Goal: Communication & Community: Answer question/provide support

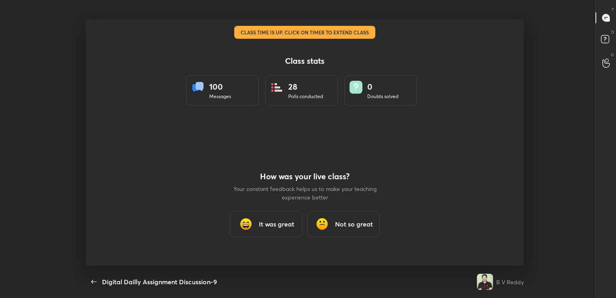
scroll to position [2, 0]
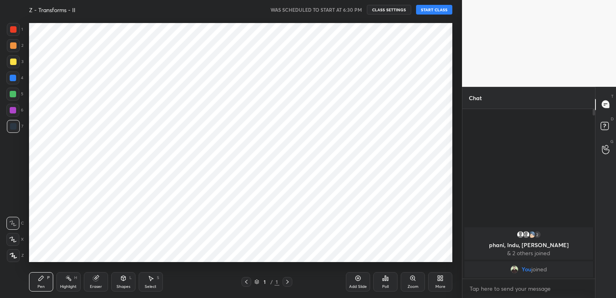
scroll to position [246, 429]
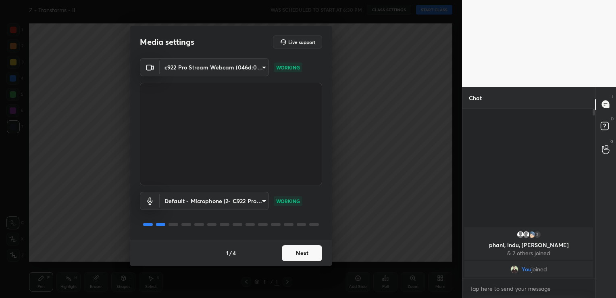
click at [300, 257] on button "Next" at bounding box center [302, 253] width 40 height 16
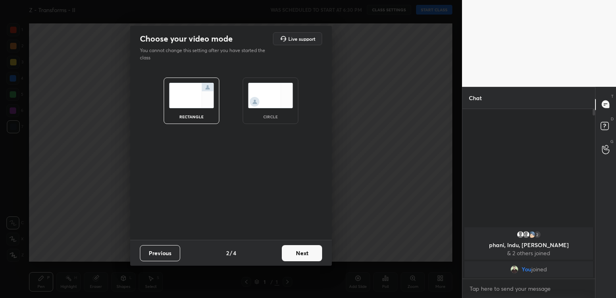
click at [300, 257] on button "Next" at bounding box center [302, 253] width 40 height 16
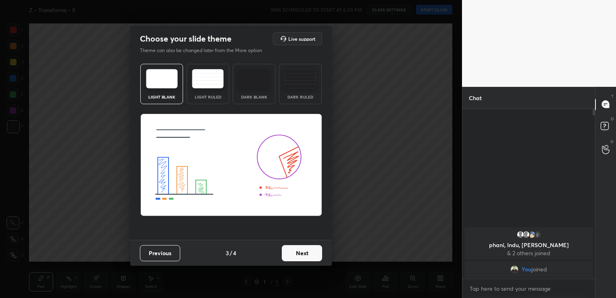
click at [308, 252] on button "Next" at bounding box center [302, 253] width 40 height 16
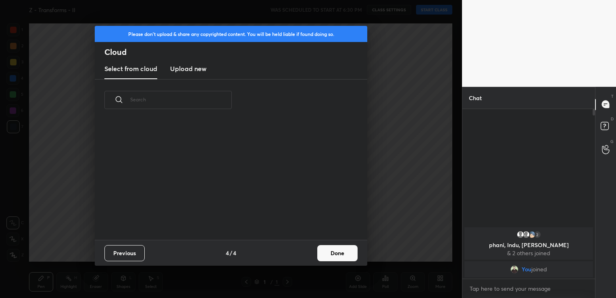
scroll to position [119, 259]
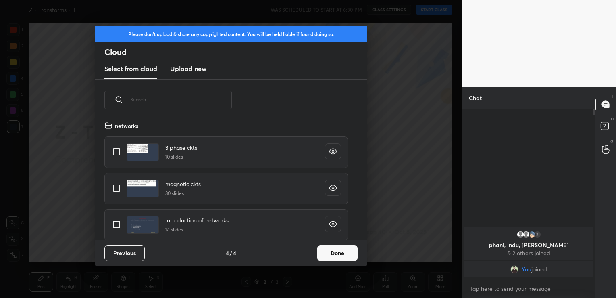
click at [336, 252] on button "Done" at bounding box center [337, 253] width 40 height 16
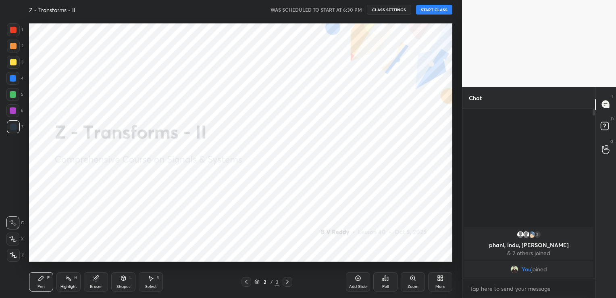
click at [431, 10] on button "START CLASS" at bounding box center [434, 10] width 36 height 10
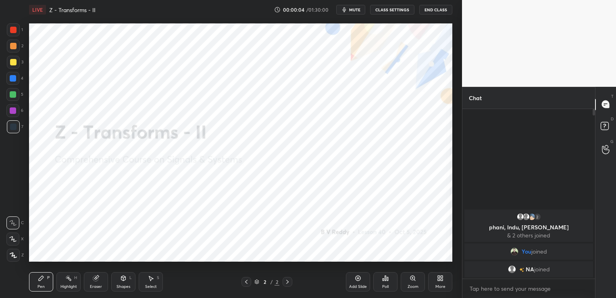
click at [443, 283] on div "More" at bounding box center [440, 281] width 24 height 19
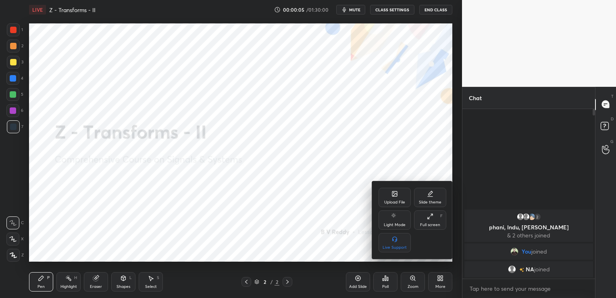
click at [403, 201] on div "Upload File" at bounding box center [394, 202] width 21 height 4
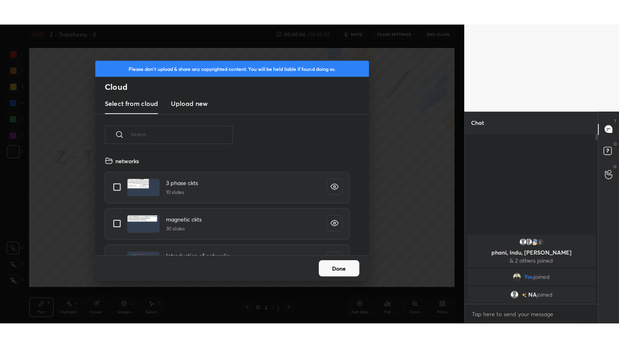
scroll to position [99, 259]
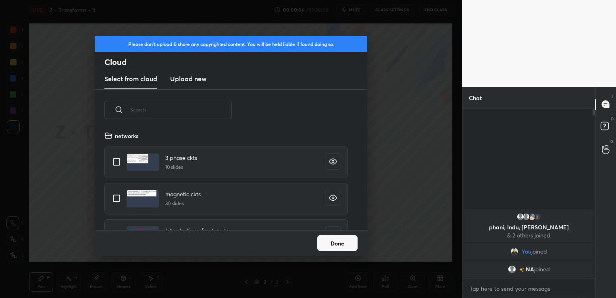
click at [198, 77] on h3 "Upload new" at bounding box center [188, 79] width 36 height 10
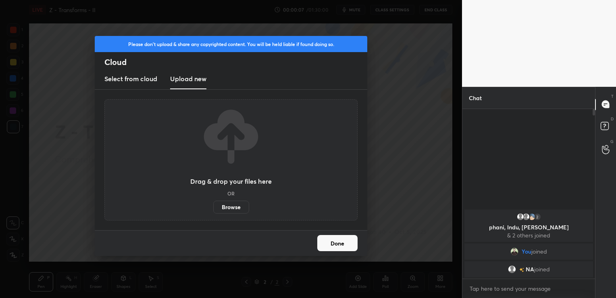
click at [245, 206] on label "Browse" at bounding box center [231, 206] width 36 height 13
click at [213, 206] on input "Browse" at bounding box center [213, 206] width 0 height 13
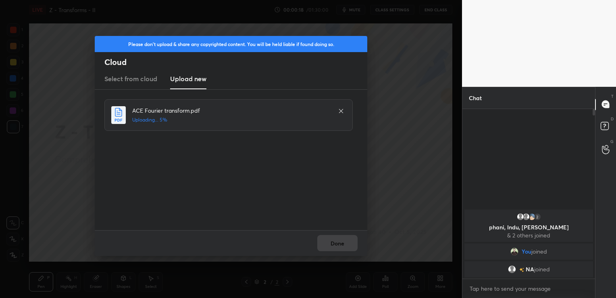
click at [341, 111] on icon at bounding box center [341, 111] width 6 height 6
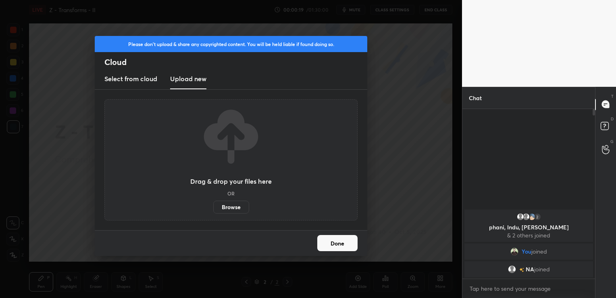
click at [236, 208] on label "Browse" at bounding box center [231, 206] width 36 height 13
click at [213, 208] on input "Browse" at bounding box center [213, 206] width 0 height 13
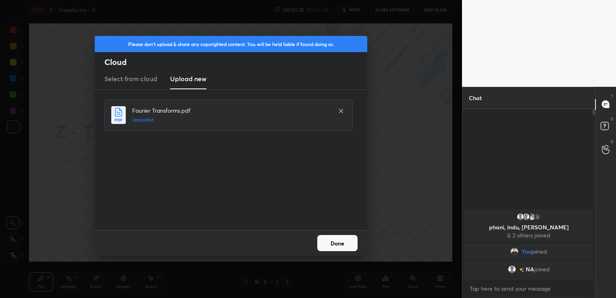
click at [341, 242] on button "Done" at bounding box center [337, 243] width 40 height 16
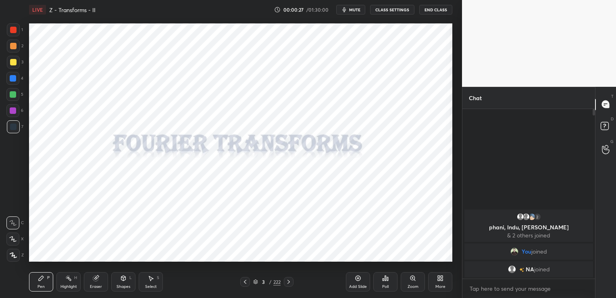
click at [443, 280] on div "More" at bounding box center [440, 281] width 24 height 19
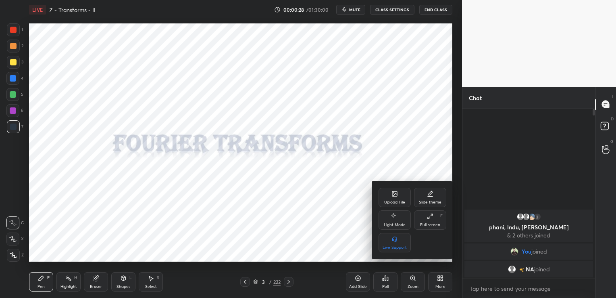
click at [436, 223] on div "Full screen" at bounding box center [430, 225] width 20 height 4
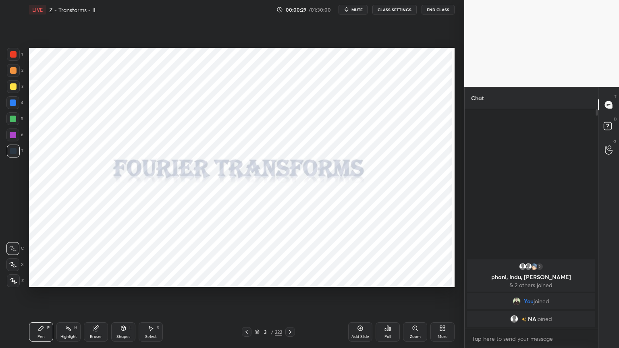
scroll to position [0, 0]
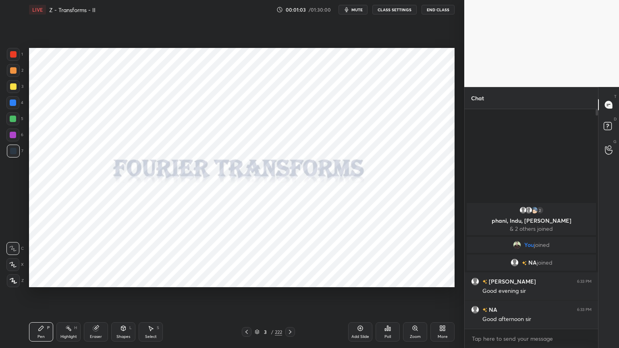
click at [260, 297] on div "3 / 222" at bounding box center [268, 332] width 27 height 7
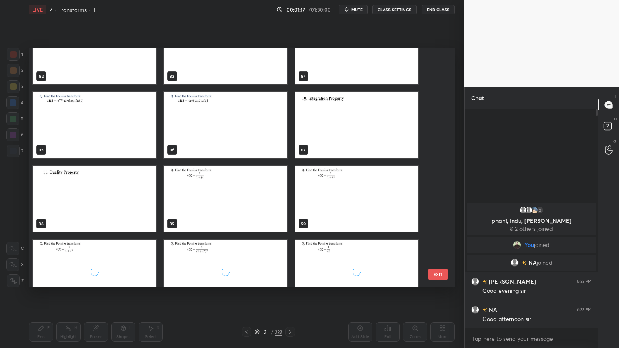
scroll to position [2056, 0]
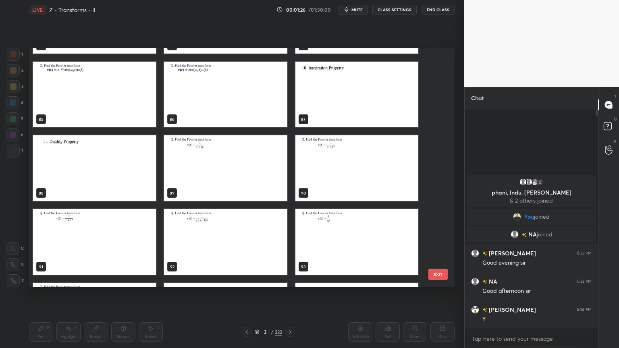
click at [352, 243] on img "grid" at bounding box center [357, 242] width 123 height 66
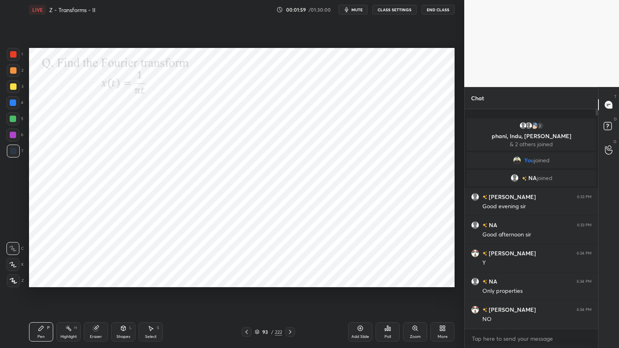
click at [18, 281] on div at bounding box center [13, 281] width 13 height 13
click at [14, 139] on div at bounding box center [12, 135] width 13 height 13
click at [15, 138] on div at bounding box center [13, 135] width 6 height 6
click at [13, 278] on icon at bounding box center [13, 281] width 7 height 6
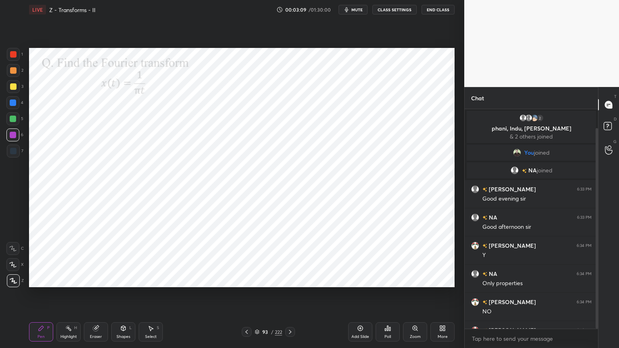
scroll to position [21, 0]
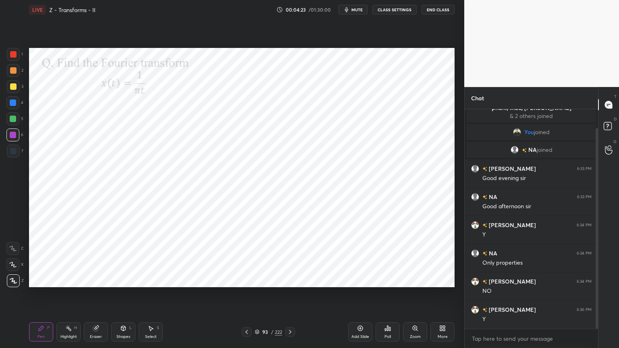
click at [12, 270] on div at bounding box center [12, 264] width 13 height 13
click at [69, 297] on div "Highlight H" at bounding box center [68, 332] width 24 height 19
click at [118, 297] on div "Shapes L" at bounding box center [123, 332] width 24 height 19
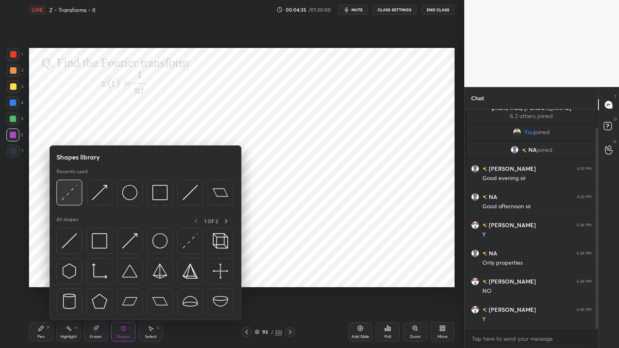
click at [69, 198] on img at bounding box center [69, 192] width 15 height 15
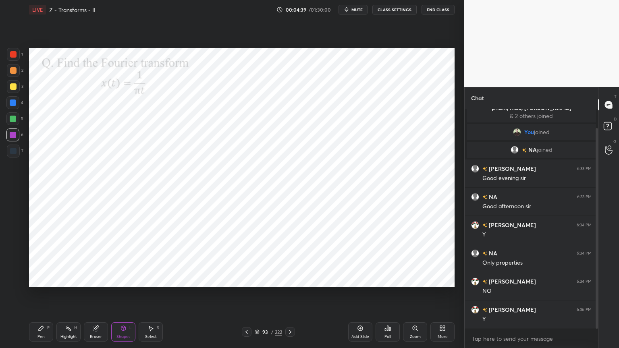
click at [33, 297] on div "Pen P" at bounding box center [41, 332] width 24 height 19
click at [71, 297] on div "Highlight" at bounding box center [68, 337] width 17 height 4
click at [41, 297] on icon at bounding box center [41, 328] width 5 height 5
click at [15, 108] on div at bounding box center [12, 102] width 13 height 13
click at [10, 269] on div at bounding box center [12, 264] width 13 height 13
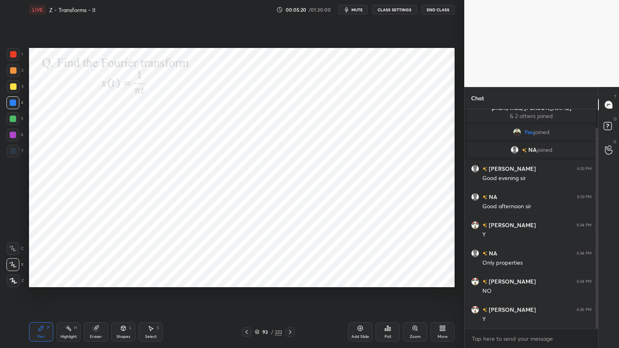
click at [13, 138] on div at bounding box center [13, 135] width 6 height 6
click at [10, 283] on icon at bounding box center [13, 281] width 7 height 6
click at [15, 108] on div at bounding box center [12, 102] width 13 height 13
click at [69, 297] on div "Highlight" at bounding box center [68, 337] width 17 height 4
click at [99, 297] on div "Eraser" at bounding box center [96, 332] width 24 height 19
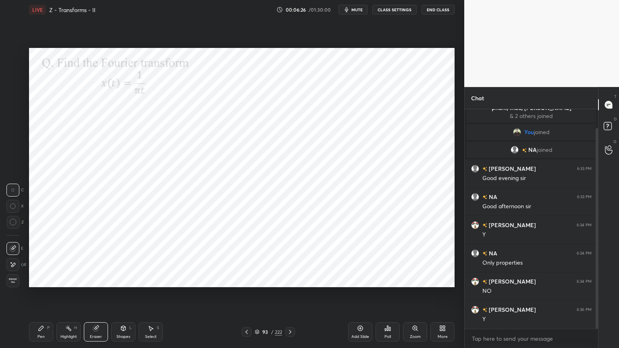
click at [44, 297] on div "Pen P" at bounding box center [41, 332] width 24 height 19
click at [71, 297] on div "Highlight H" at bounding box center [68, 332] width 24 height 19
click at [42, 297] on div "Pen" at bounding box center [40, 337] width 7 height 4
click at [8, 137] on div at bounding box center [12, 135] width 13 height 13
click at [125, 297] on div "Shapes" at bounding box center [124, 337] width 14 height 4
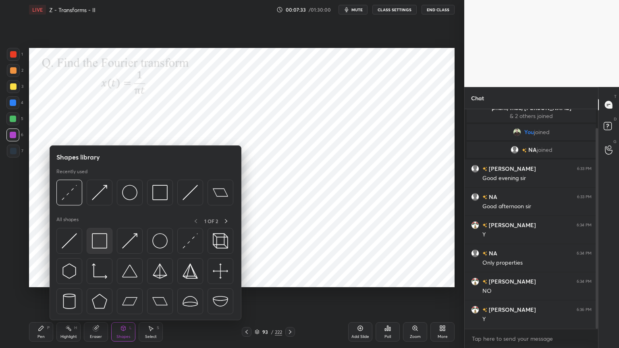
click at [102, 241] on img at bounding box center [99, 240] width 15 height 15
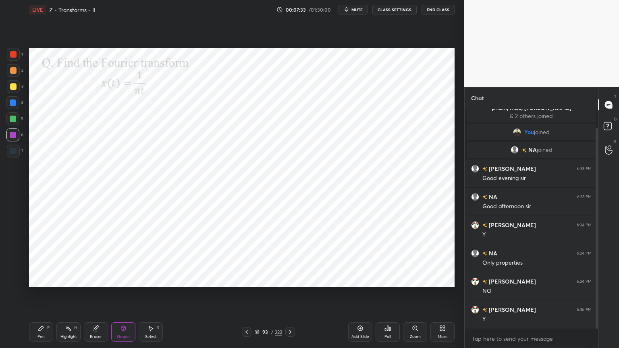
click at [13, 121] on div at bounding box center [13, 119] width 6 height 6
click at [42, 297] on div "Pen" at bounding box center [40, 337] width 7 height 4
click at [12, 153] on div at bounding box center [13, 151] width 6 height 6
click at [117, 297] on div "Shapes L" at bounding box center [123, 332] width 24 height 19
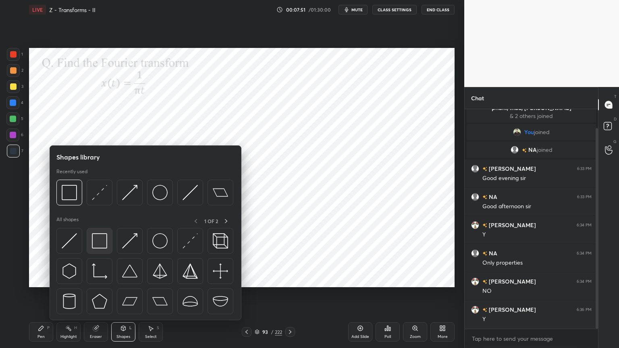
click at [101, 244] on img at bounding box center [99, 240] width 15 height 15
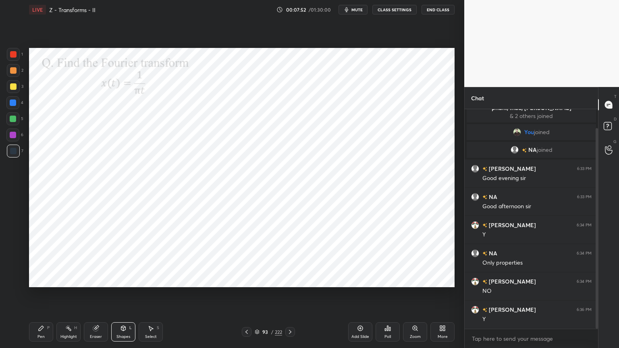
click at [11, 135] on div at bounding box center [13, 135] width 6 height 6
click at [49, 297] on div "Pen P" at bounding box center [41, 332] width 24 height 19
click at [12, 108] on div at bounding box center [12, 102] width 13 height 13
click at [73, 297] on div "Highlight" at bounding box center [68, 337] width 17 height 4
click at [12, 119] on div at bounding box center [13, 119] width 6 height 6
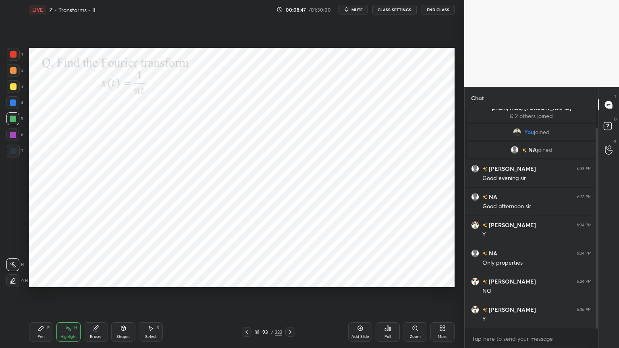
click at [294, 297] on div at bounding box center [290, 332] width 10 height 10
click at [14, 136] on div at bounding box center [13, 135] width 6 height 6
click at [37, 297] on div "Pen P" at bounding box center [41, 332] width 24 height 19
click at [12, 104] on div at bounding box center [13, 103] width 6 height 6
click at [12, 150] on div at bounding box center [13, 151] width 6 height 6
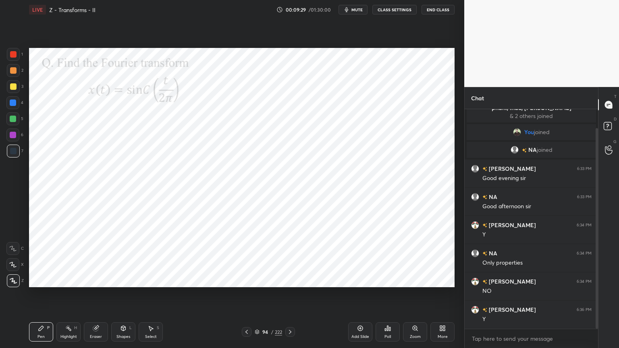
click at [15, 136] on div at bounding box center [13, 135] width 6 height 6
click at [125, 297] on div "Shapes" at bounding box center [124, 337] width 14 height 4
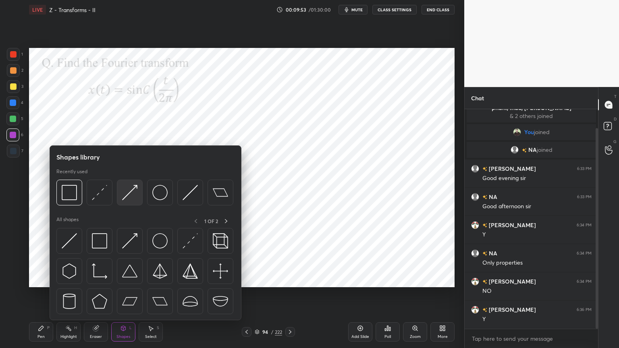
click at [135, 196] on img at bounding box center [129, 192] width 15 height 15
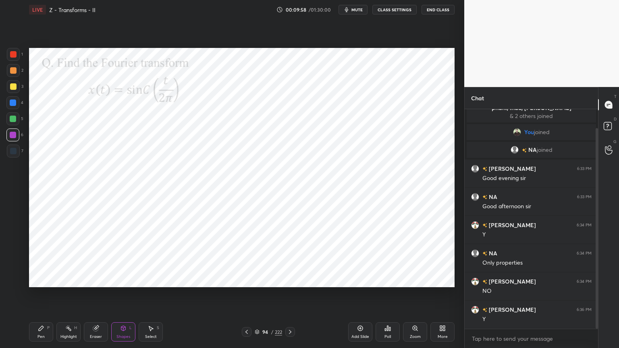
click at [116, 297] on div "Shapes L" at bounding box center [123, 332] width 24 height 19
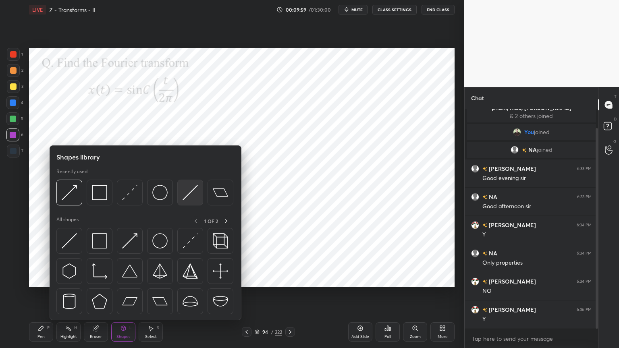
click at [185, 196] on img at bounding box center [190, 192] width 15 height 15
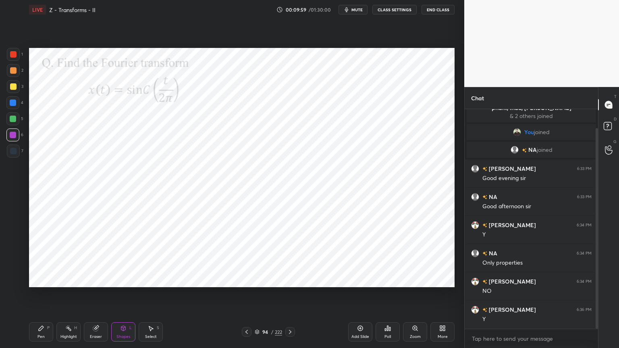
click at [12, 152] on div at bounding box center [13, 151] width 6 height 6
click at [44, 297] on div "Pen P" at bounding box center [41, 332] width 24 height 19
click at [10, 264] on icon at bounding box center [12, 265] width 7 height 6
click at [73, 297] on div "Highlight" at bounding box center [68, 337] width 17 height 4
click at [42, 297] on div "Pen" at bounding box center [40, 337] width 7 height 4
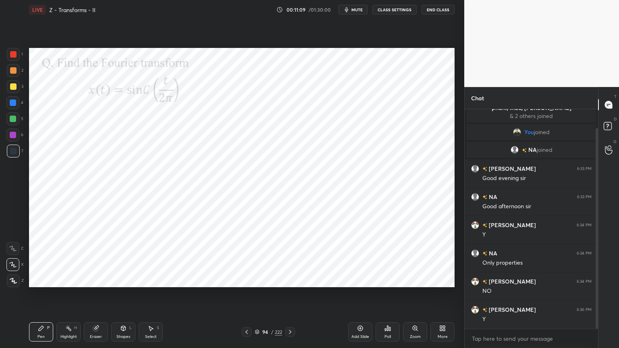
click at [12, 139] on div at bounding box center [12, 135] width 13 height 13
click at [71, 297] on div "Highlight" at bounding box center [68, 337] width 17 height 4
click at [68, 297] on div "Highlight" at bounding box center [68, 337] width 17 height 4
click at [40, 297] on div "Pen P" at bounding box center [41, 332] width 24 height 19
click at [12, 152] on div at bounding box center [13, 151] width 6 height 6
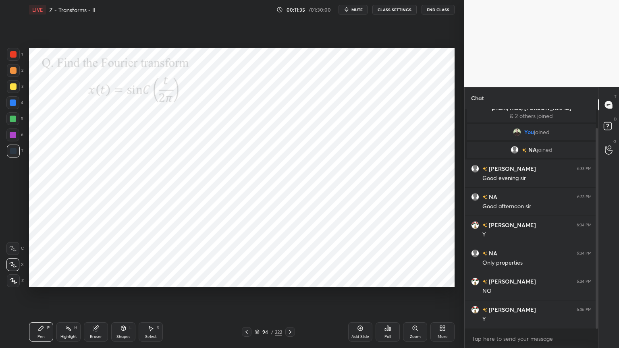
click at [13, 265] on icon at bounding box center [12, 265] width 7 height 6
click at [69, 297] on div "Highlight" at bounding box center [68, 337] width 17 height 4
click at [40, 297] on div "Pen P" at bounding box center [41, 332] width 24 height 19
click at [94, 297] on icon at bounding box center [95, 328] width 5 height 5
click at [9, 266] on div at bounding box center [12, 264] width 13 height 13
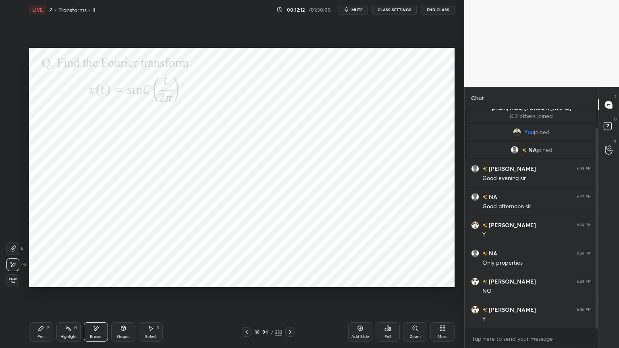
click at [39, 297] on icon at bounding box center [41, 328] width 5 height 5
click at [13, 135] on div at bounding box center [13, 135] width 6 height 6
click at [10, 138] on div at bounding box center [12, 135] width 13 height 13
click at [11, 268] on div at bounding box center [12, 264] width 13 height 13
click at [13, 282] on icon at bounding box center [13, 281] width 7 height 6
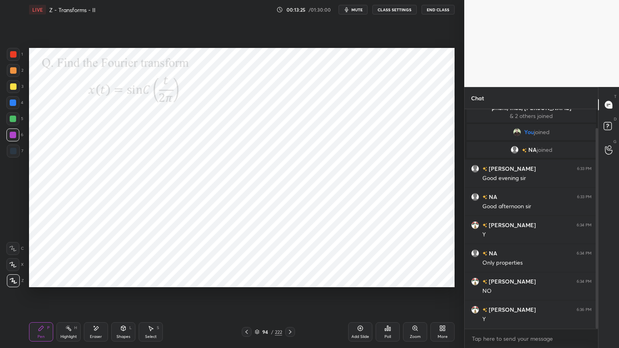
click at [9, 103] on div at bounding box center [12, 102] width 13 height 13
click at [73, 297] on div "Highlight H" at bounding box center [68, 332] width 24 height 19
click at [37, 297] on div "Pen P" at bounding box center [41, 332] width 24 height 19
click at [69, 297] on div "Highlight H" at bounding box center [68, 332] width 24 height 19
click at [95, 297] on icon at bounding box center [96, 328] width 6 height 7
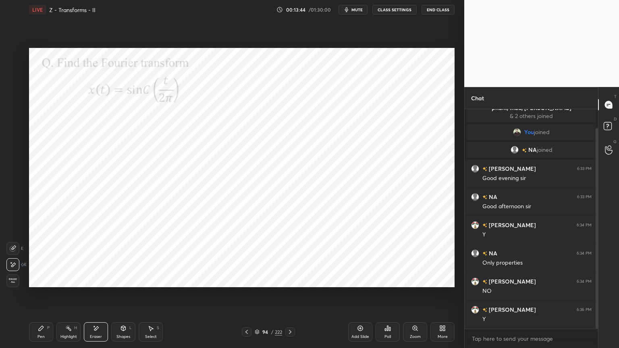
click at [40, 297] on div "Pen P" at bounding box center [41, 332] width 24 height 19
click at [120, 297] on div "Shapes L" at bounding box center [123, 332] width 24 height 19
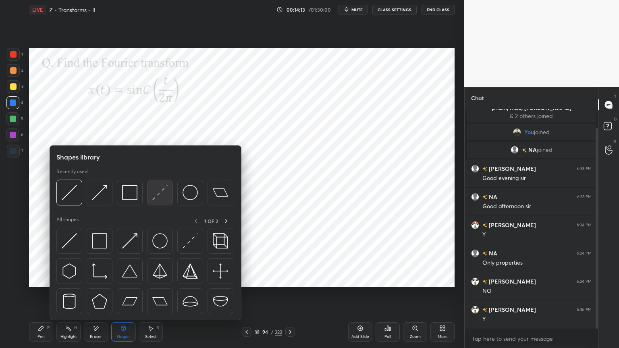
click at [158, 195] on img at bounding box center [159, 192] width 15 height 15
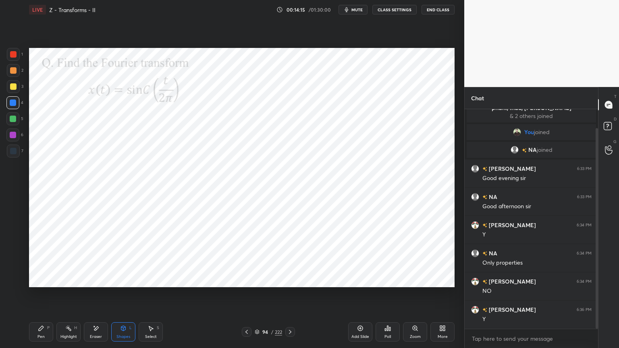
click at [45, 297] on div "Pen P" at bounding box center [41, 332] width 24 height 19
click at [360, 297] on icon at bounding box center [360, 328] width 5 height 5
click at [17, 283] on div at bounding box center [13, 281] width 13 height 13
click at [13, 139] on div at bounding box center [12, 135] width 13 height 13
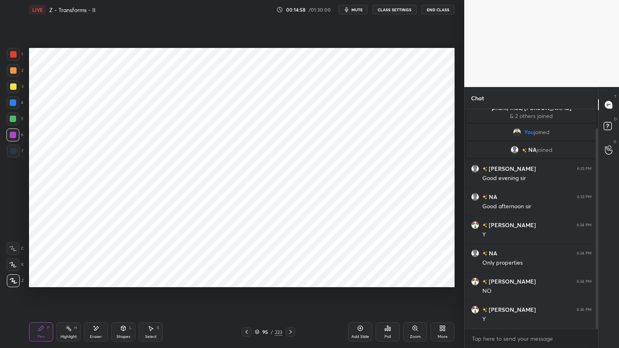
scroll to position [217, 131]
click at [11, 283] on icon at bounding box center [13, 281] width 7 height 6
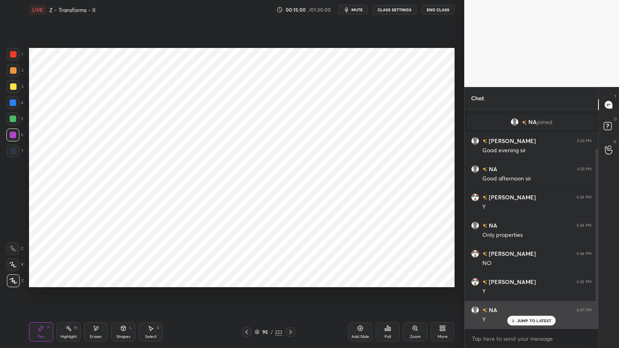
click at [534, 297] on p "JUMP TO LATEST" at bounding box center [534, 320] width 35 height 5
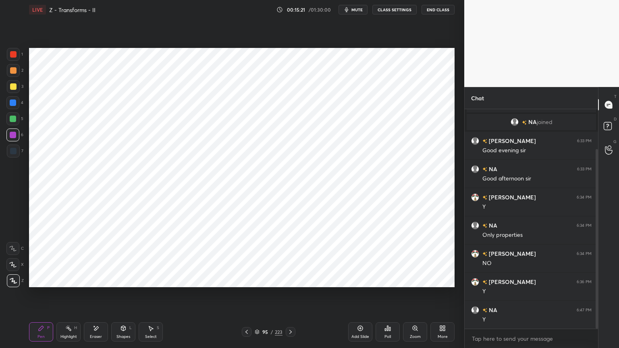
click at [92, 297] on div "Eraser" at bounding box center [96, 332] width 24 height 19
click at [39, 297] on div "Pen" at bounding box center [40, 337] width 7 height 4
click at [16, 103] on div at bounding box center [12, 102] width 13 height 13
click at [357, 297] on div "Add Slide" at bounding box center [360, 332] width 24 height 19
click at [12, 136] on div at bounding box center [13, 135] width 6 height 6
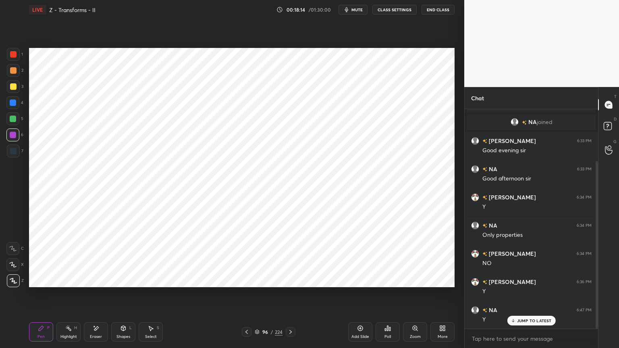
scroll to position [68, 0]
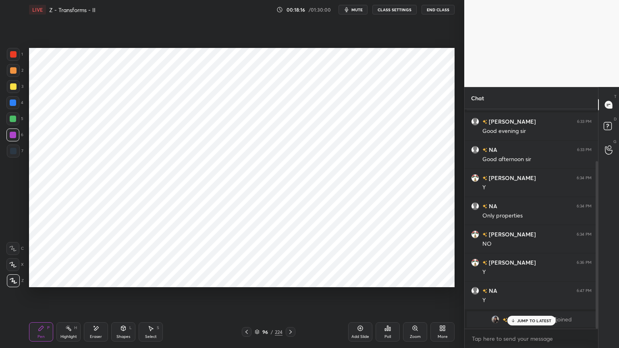
click at [526, 297] on p "JUMP TO LATEST" at bounding box center [534, 320] width 35 height 5
click at [11, 108] on div at bounding box center [12, 102] width 13 height 13
click at [11, 283] on icon at bounding box center [13, 281] width 7 height 6
click at [11, 266] on icon at bounding box center [12, 265] width 7 height 6
click at [12, 137] on div at bounding box center [13, 135] width 6 height 6
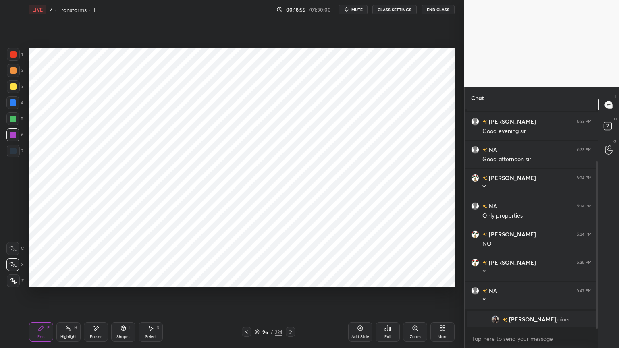
click at [121, 297] on div "Shapes" at bounding box center [124, 337] width 14 height 4
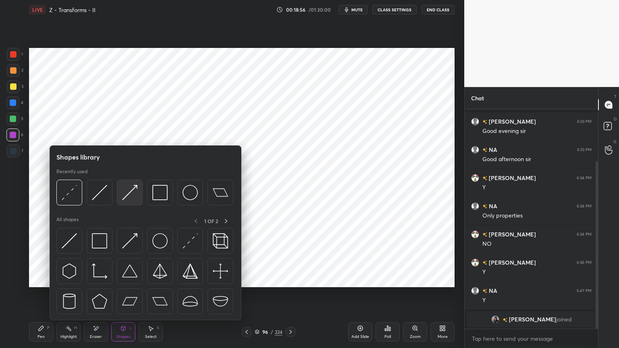
click at [130, 196] on img at bounding box center [129, 192] width 15 height 15
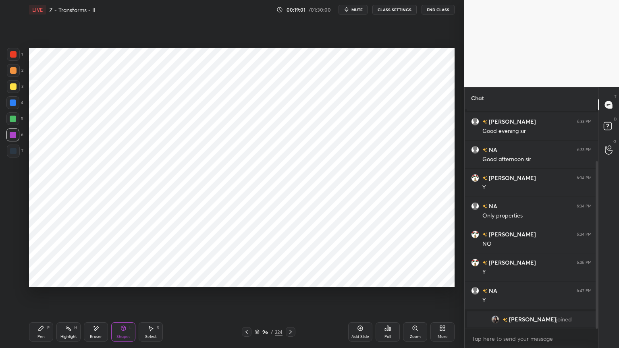
click at [130, 297] on div "Shapes L" at bounding box center [123, 332] width 24 height 19
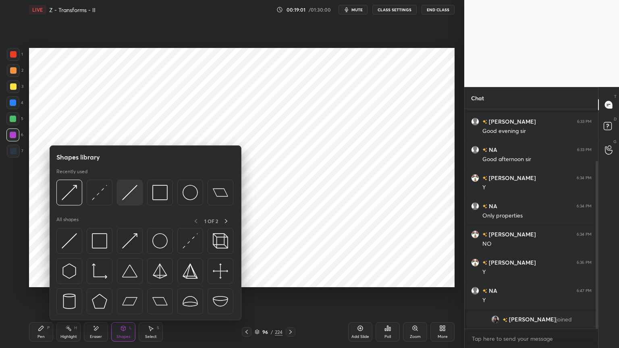
click at [129, 193] on img at bounding box center [129, 192] width 15 height 15
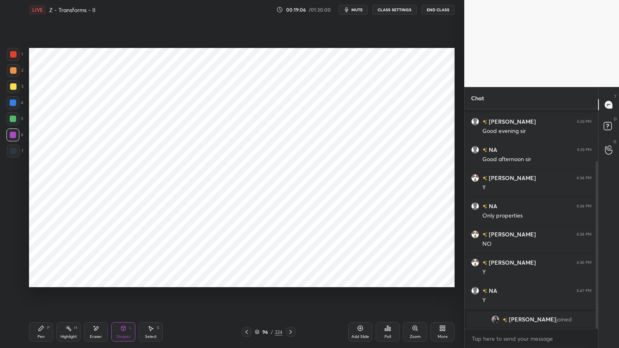
click at [41, 297] on div "Pen P" at bounding box center [41, 332] width 24 height 19
click at [15, 282] on icon at bounding box center [13, 281] width 6 height 5
click at [11, 106] on div at bounding box center [13, 103] width 6 height 6
click at [11, 264] on icon at bounding box center [12, 265] width 7 height 6
click at [13, 140] on div at bounding box center [12, 135] width 13 height 13
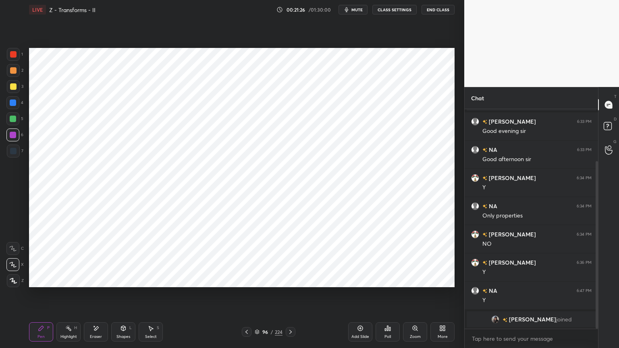
click at [13, 154] on div at bounding box center [13, 151] width 6 height 6
click at [123, 297] on div "Shapes" at bounding box center [124, 337] width 14 height 4
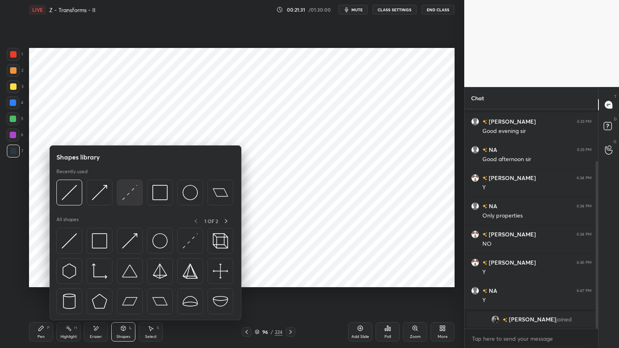
click at [126, 200] on img at bounding box center [129, 192] width 15 height 15
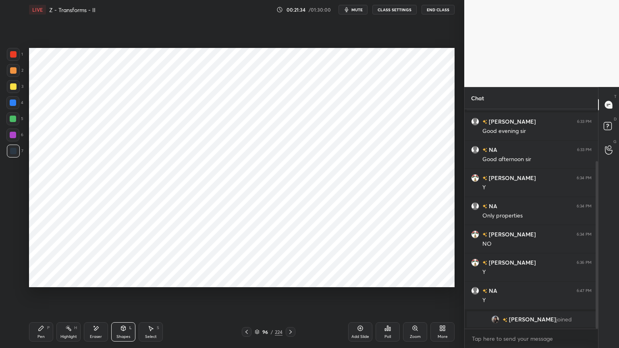
click at [42, 297] on div "Pen" at bounding box center [40, 337] width 7 height 4
click at [11, 282] on icon at bounding box center [13, 281] width 7 height 6
click at [12, 139] on div at bounding box center [12, 135] width 13 height 13
click at [94, 297] on icon at bounding box center [96, 329] width 4 height 4
click at [45, 297] on div "Pen P" at bounding box center [41, 332] width 24 height 19
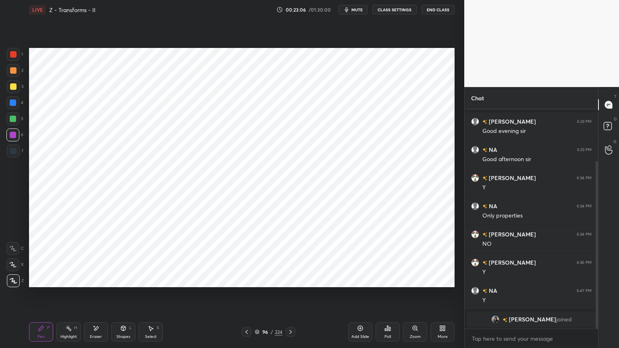
click at [12, 265] on icon at bounding box center [12, 265] width 7 height 6
click at [11, 106] on div at bounding box center [12, 102] width 13 height 13
click at [15, 136] on div at bounding box center [13, 135] width 6 height 6
click at [13, 282] on icon at bounding box center [13, 281] width 6 height 5
click at [360, 297] on icon at bounding box center [360, 328] width 6 height 6
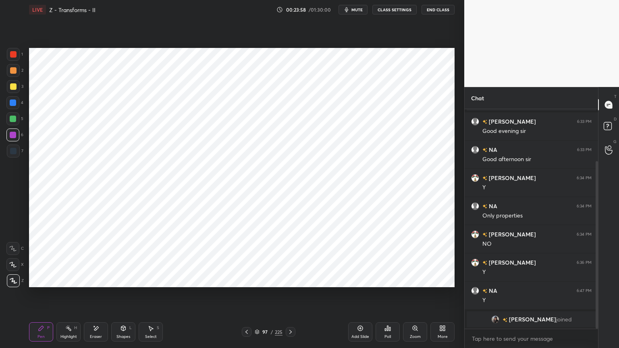
click at [10, 282] on icon at bounding box center [13, 281] width 7 height 6
click at [12, 152] on div at bounding box center [13, 151] width 6 height 6
click at [12, 138] on div at bounding box center [13, 135] width 6 height 6
click at [10, 105] on div at bounding box center [13, 103] width 6 height 6
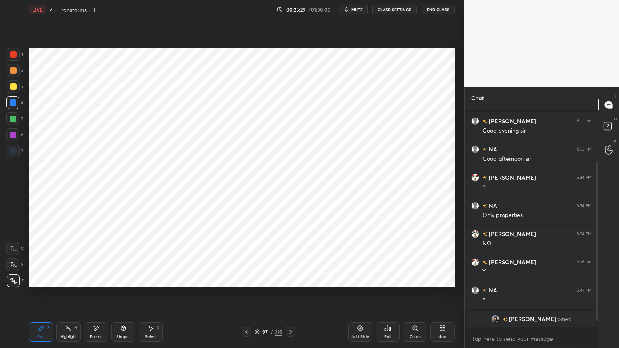
click at [256, 297] on icon at bounding box center [257, 332] width 4 height 1
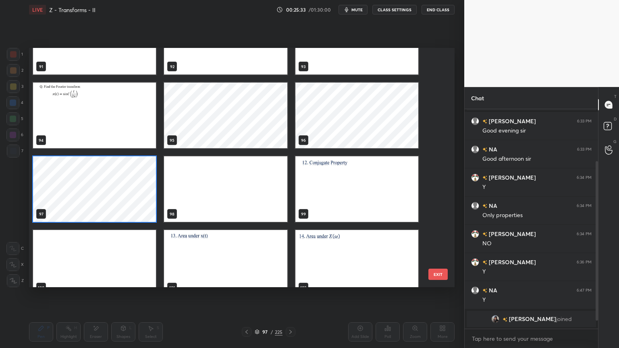
scroll to position [2257, 0]
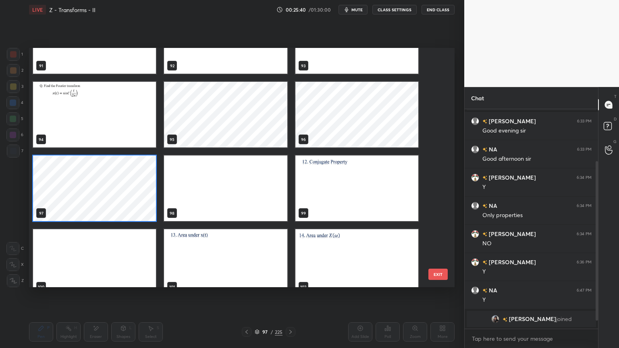
click at [362, 198] on img "grid" at bounding box center [357, 189] width 123 height 66
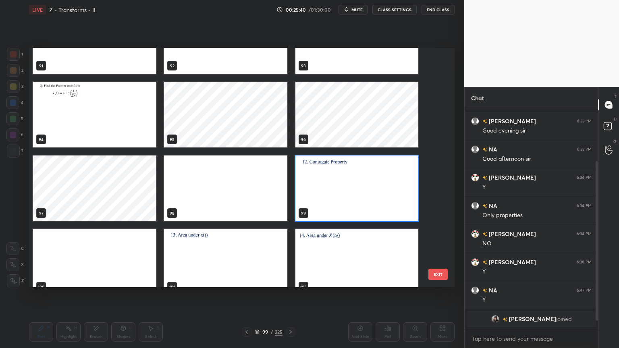
click at [362, 198] on img "grid" at bounding box center [357, 189] width 123 height 66
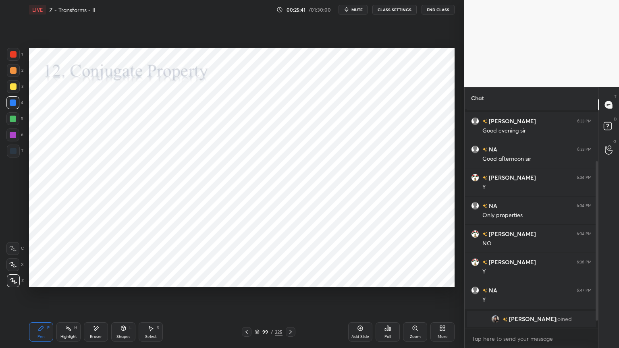
click at [13, 139] on div at bounding box center [12, 135] width 13 height 13
click at [14, 137] on div at bounding box center [13, 135] width 6 height 6
click at [12, 106] on div at bounding box center [12, 102] width 13 height 13
click at [124, 297] on div "Shapes" at bounding box center [124, 337] width 14 height 4
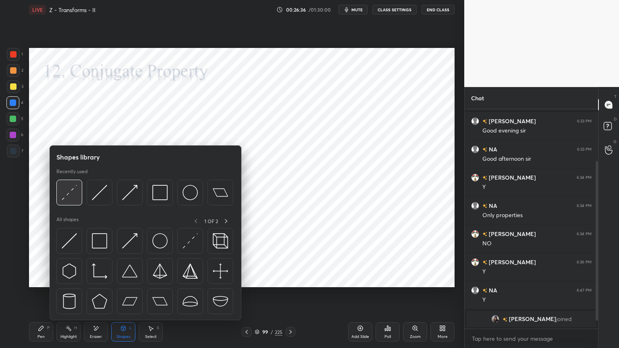
click at [73, 200] on div at bounding box center [69, 193] width 26 height 26
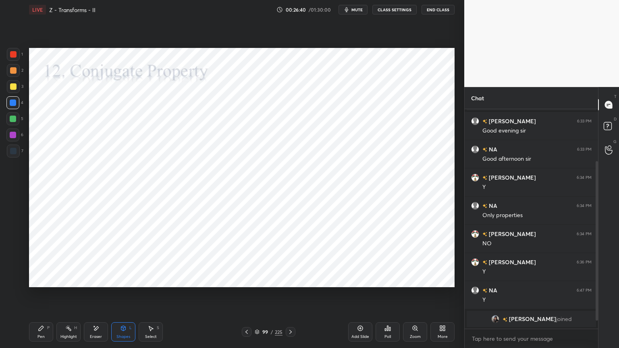
click at [123, 297] on div "Shapes" at bounding box center [124, 337] width 14 height 4
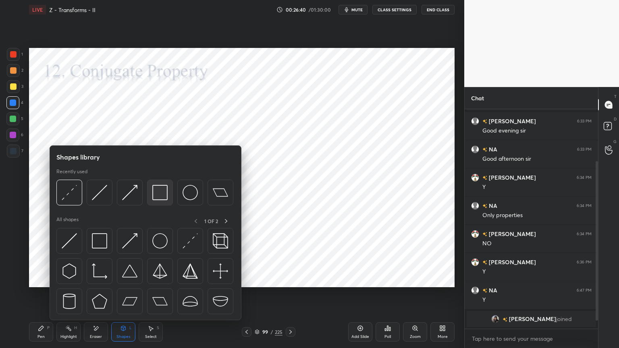
click at [161, 194] on img at bounding box center [159, 192] width 15 height 15
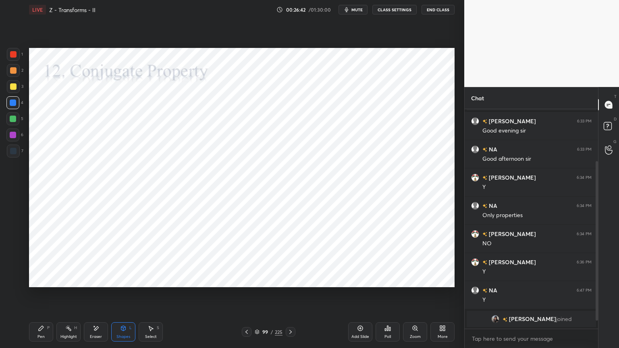
click at [11, 136] on div at bounding box center [13, 135] width 6 height 6
click at [35, 297] on div "Pen P" at bounding box center [41, 332] width 24 height 19
click at [14, 154] on div at bounding box center [13, 151] width 6 height 6
click at [98, 297] on div "Eraser" at bounding box center [96, 332] width 24 height 19
click at [42, 297] on div "Pen P" at bounding box center [41, 332] width 24 height 19
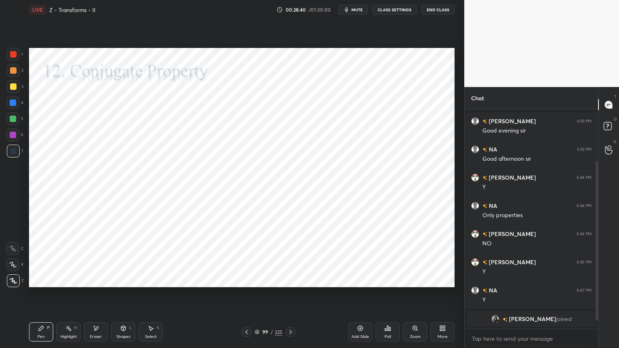
click at [97, 297] on div "Eraser" at bounding box center [96, 332] width 24 height 19
click at [42, 297] on div "Pen P" at bounding box center [41, 332] width 24 height 19
click at [10, 105] on div at bounding box center [13, 103] width 6 height 6
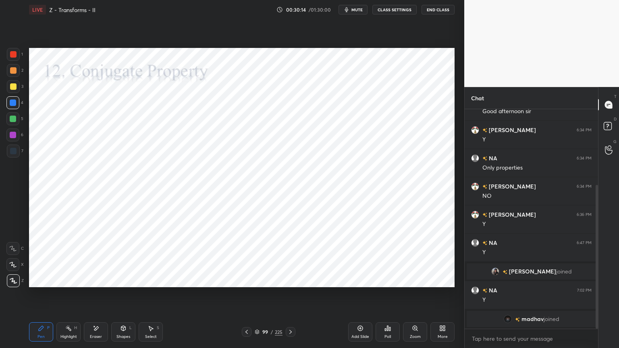
scroll to position [125, 0]
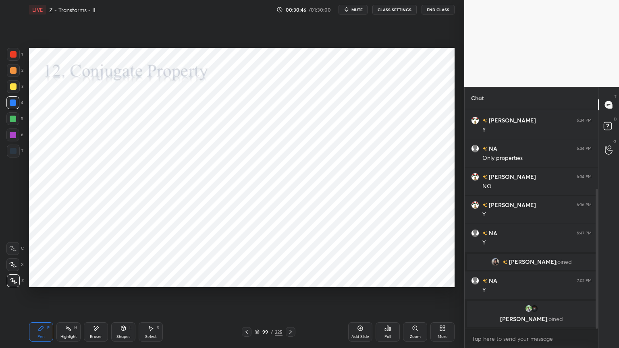
click at [291, 297] on icon at bounding box center [290, 332] width 2 height 4
click at [291, 297] on icon at bounding box center [290, 332] width 6 height 6
click at [15, 136] on div at bounding box center [13, 135] width 6 height 6
click at [12, 106] on div at bounding box center [13, 103] width 6 height 6
click at [10, 266] on icon at bounding box center [12, 265] width 7 height 6
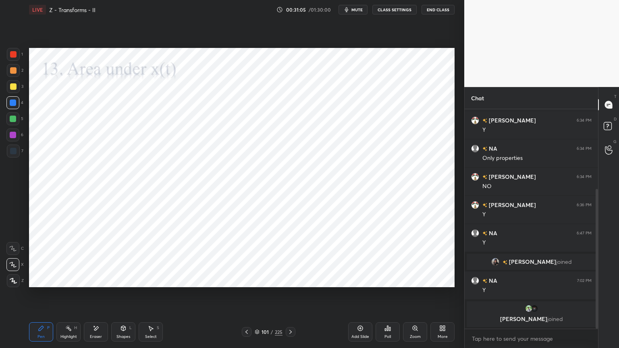
scroll to position [143, 0]
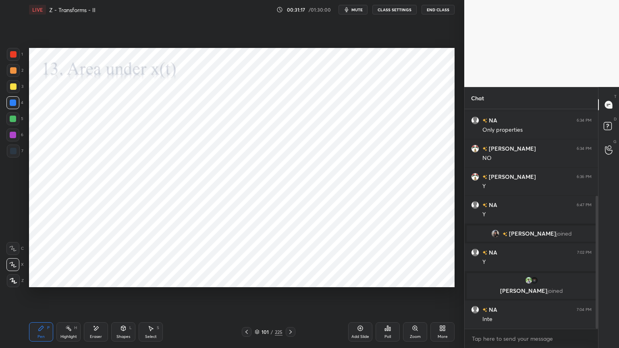
click at [13, 284] on div at bounding box center [13, 281] width 13 height 13
click at [15, 137] on div at bounding box center [13, 135] width 6 height 6
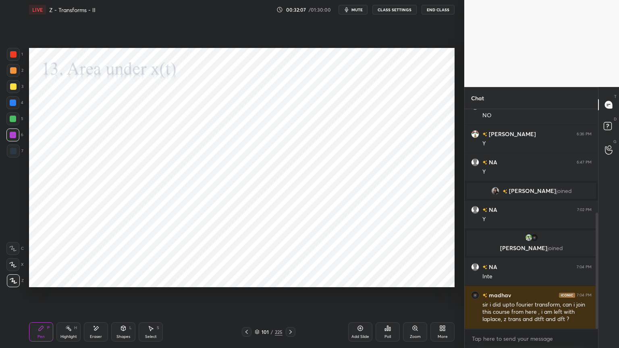
click at [15, 137] on div at bounding box center [13, 135] width 6 height 6
click at [15, 139] on div at bounding box center [12, 135] width 13 height 13
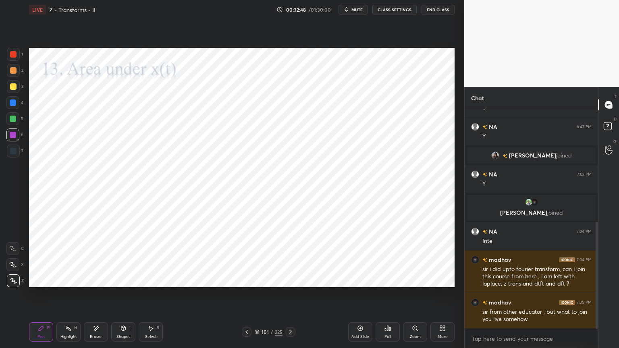
scroll to position [240, 0]
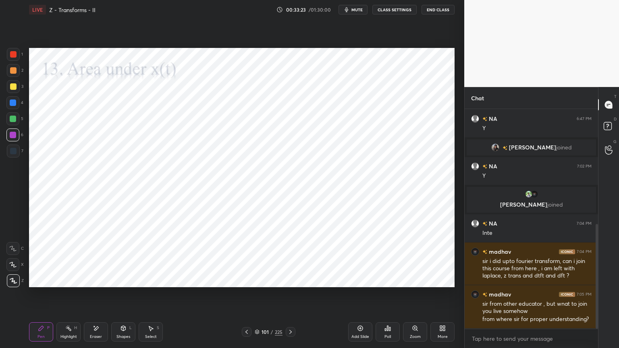
click at [69, 297] on circle at bounding box center [69, 326] width 1 height 1
click at [40, 297] on icon at bounding box center [41, 328] width 5 height 5
click at [69, 297] on div "Highlight" at bounding box center [68, 337] width 17 height 4
click at [38, 297] on div "Pen" at bounding box center [40, 337] width 7 height 4
click at [15, 154] on div at bounding box center [13, 151] width 6 height 6
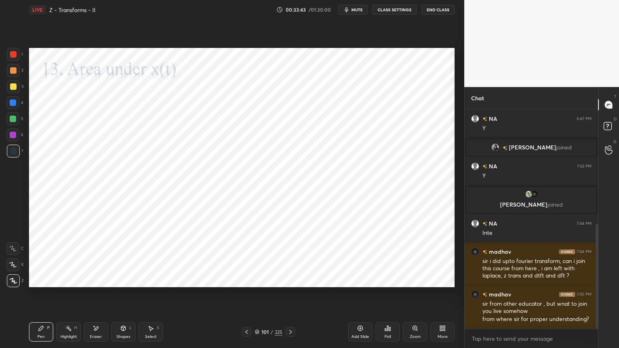
scroll to position [275, 0]
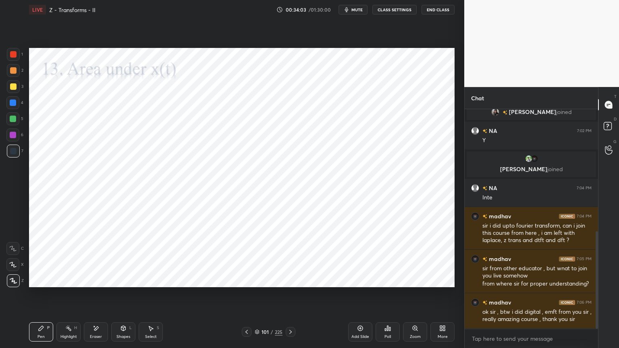
click at [15, 155] on div at bounding box center [13, 151] width 13 height 13
click at [13, 135] on div at bounding box center [13, 135] width 6 height 6
click at [292, 297] on icon at bounding box center [290, 332] width 6 height 6
click at [12, 104] on div at bounding box center [13, 103] width 6 height 6
click at [13, 268] on div at bounding box center [12, 264] width 13 height 13
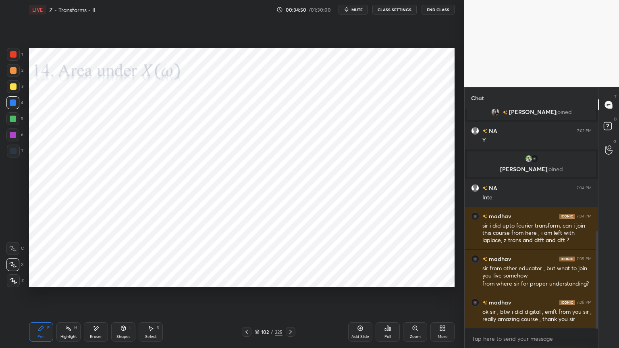
click at [12, 283] on icon at bounding box center [13, 281] width 7 height 6
click at [96, 297] on div "Eraser" at bounding box center [96, 337] width 12 height 4
click at [35, 297] on div "Pen P" at bounding box center [41, 332] width 24 height 19
click at [14, 137] on div at bounding box center [13, 135] width 6 height 6
click at [149, 297] on icon at bounding box center [151, 328] width 6 height 6
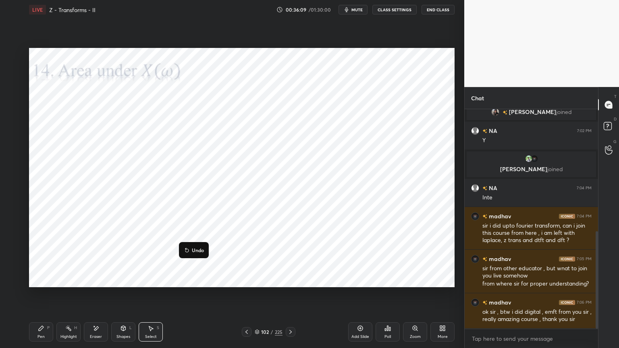
click at [131, 273] on div "0 ° Undo Copy Duplicate Duplicate to new slide Delete" at bounding box center [242, 167] width 426 height 239
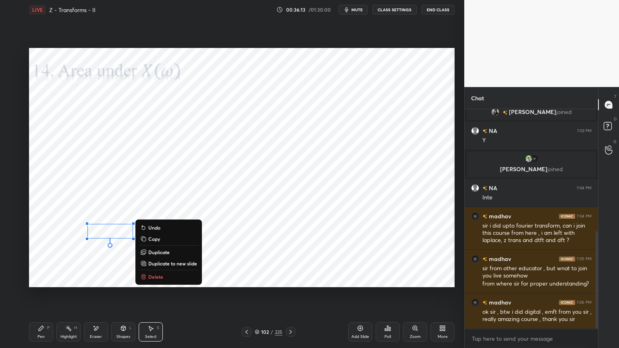
click at [92, 270] on div "0 ° Undo Copy Duplicate Duplicate to new slide Delete" at bounding box center [242, 167] width 426 height 239
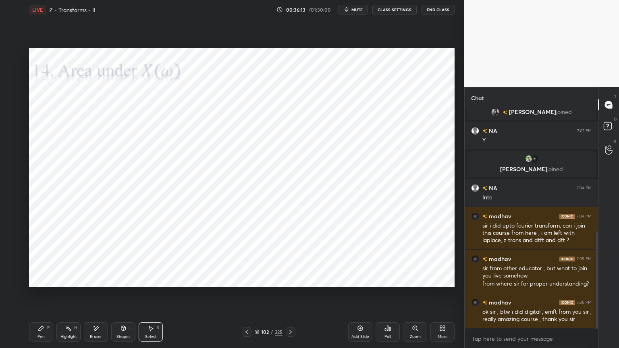
click at [39, 297] on icon at bounding box center [41, 328] width 6 height 6
click at [11, 148] on div at bounding box center [13, 151] width 6 height 6
click at [72, 297] on div "Highlight H" at bounding box center [68, 332] width 24 height 19
click at [119, 297] on div "Shapes" at bounding box center [124, 337] width 14 height 4
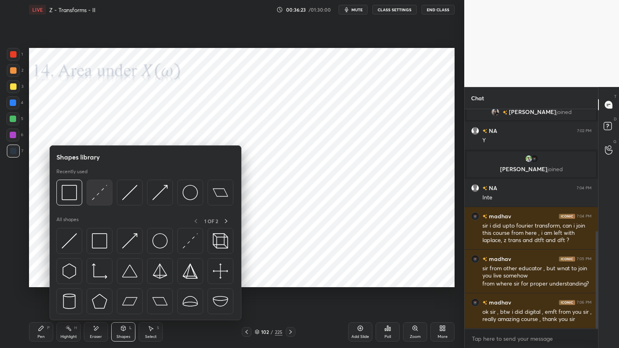
click at [96, 196] on img at bounding box center [99, 192] width 15 height 15
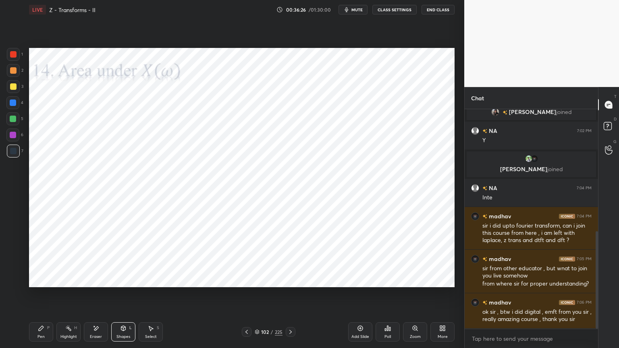
click at [37, 297] on div "Pen P" at bounding box center [41, 332] width 24 height 19
click at [124, 297] on div "Shapes" at bounding box center [124, 337] width 14 height 4
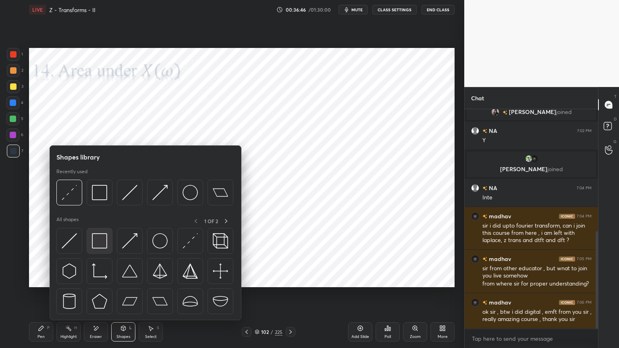
click at [99, 243] on img at bounding box center [99, 240] width 15 height 15
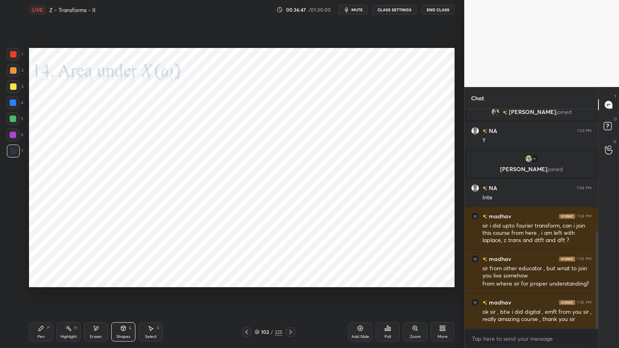
click at [11, 104] on div at bounding box center [13, 103] width 6 height 6
click at [39, 297] on div "Pen" at bounding box center [40, 337] width 7 height 4
click at [16, 137] on div at bounding box center [12, 135] width 13 height 13
click at [258, 297] on icon at bounding box center [257, 332] width 5 height 5
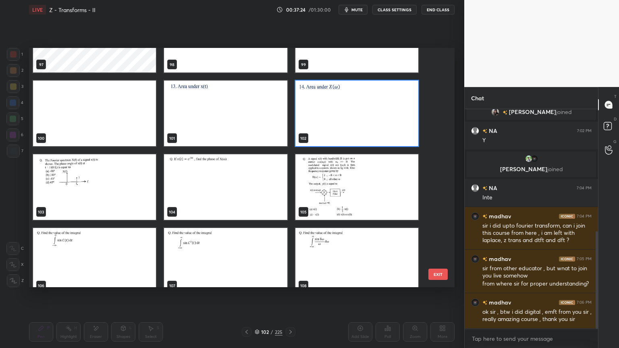
scroll to position [303, 0]
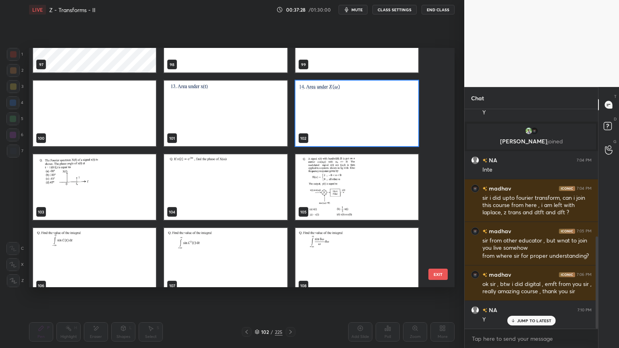
click at [105, 202] on img "grid" at bounding box center [94, 187] width 123 height 66
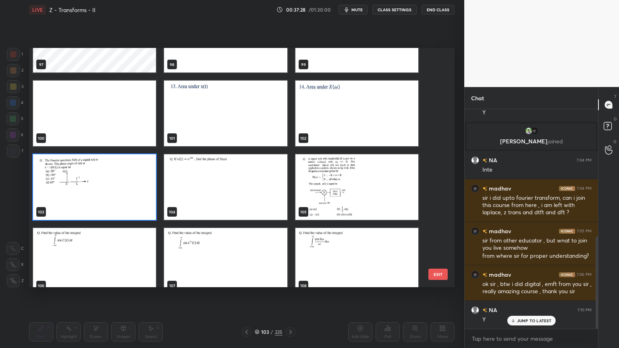
click at [105, 201] on img "grid" at bounding box center [94, 187] width 123 height 66
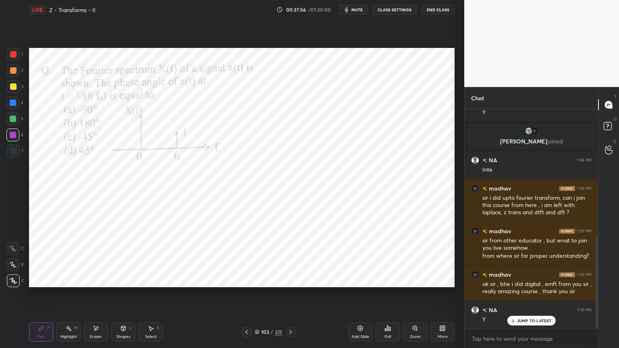
click at [13, 266] on icon at bounding box center [12, 265] width 7 height 6
click at [14, 282] on icon at bounding box center [13, 281] width 6 height 5
click at [13, 104] on div at bounding box center [13, 103] width 6 height 6
click at [104, 297] on div "Eraser" at bounding box center [96, 332] width 24 height 19
click at [47, 297] on div "Pen P" at bounding box center [41, 332] width 24 height 19
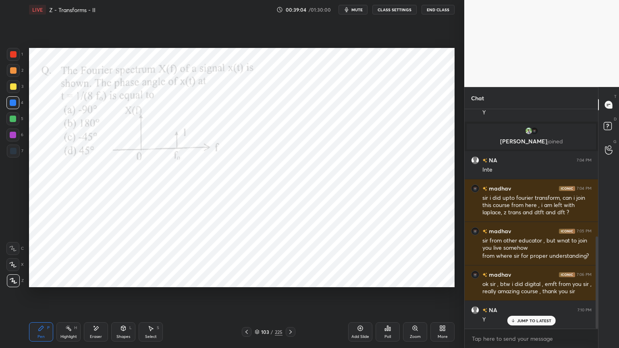
click at [11, 137] on div at bounding box center [13, 135] width 6 height 6
click at [9, 103] on div at bounding box center [12, 102] width 13 height 13
click at [15, 135] on div at bounding box center [13, 135] width 6 height 6
click at [12, 102] on div at bounding box center [13, 103] width 6 height 6
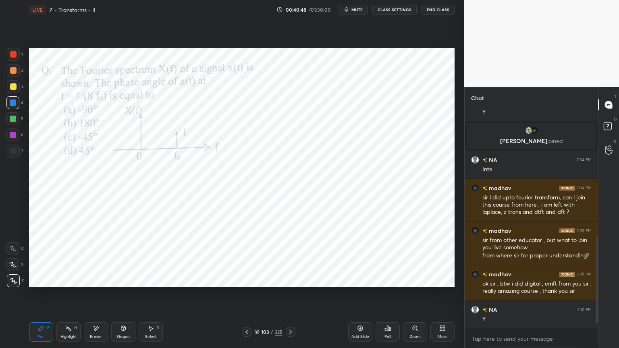
click at [116, 297] on div "Shapes L" at bounding box center [123, 332] width 24 height 19
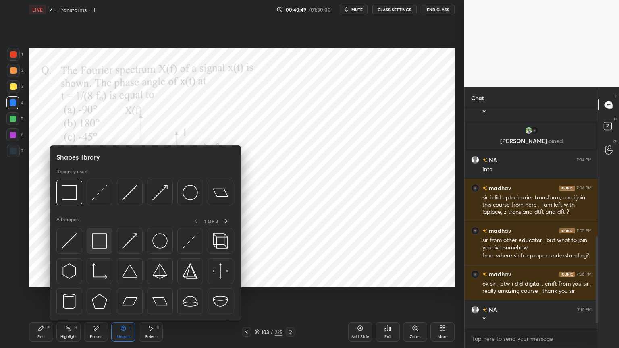
click at [94, 239] on img at bounding box center [99, 240] width 15 height 15
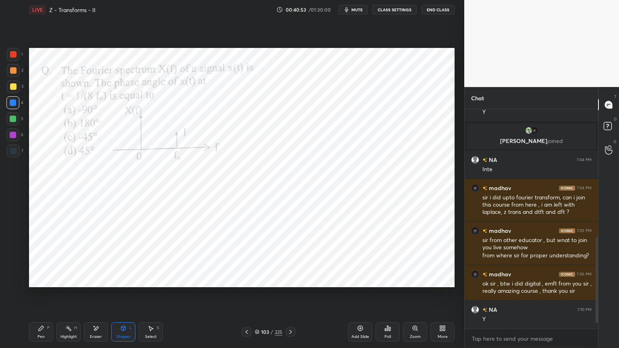
click at [41, 297] on div "Pen P" at bounding box center [41, 332] width 24 height 19
click at [12, 152] on div at bounding box center [13, 151] width 6 height 6
click at [14, 156] on div at bounding box center [13, 151] width 13 height 13
click at [14, 266] on icon at bounding box center [12, 265] width 7 height 6
click at [15, 283] on icon at bounding box center [13, 281] width 7 height 6
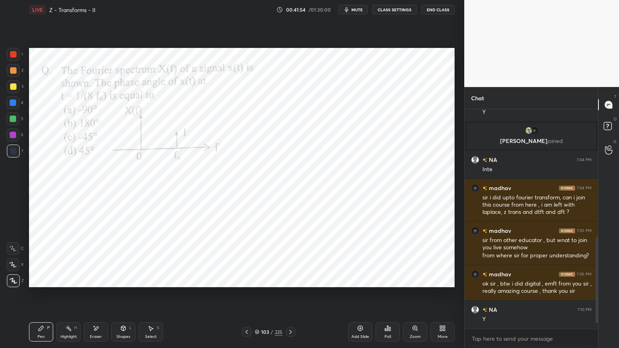
scroll to position [323, 0]
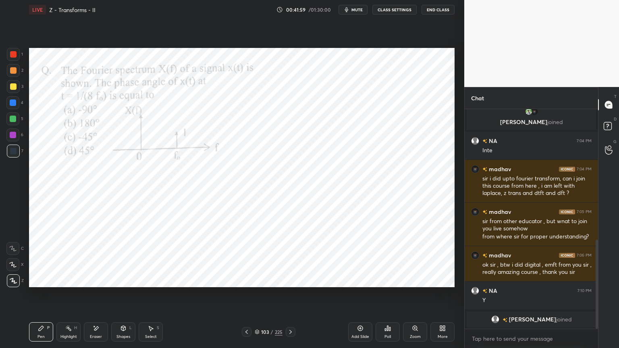
click at [15, 268] on div at bounding box center [12, 264] width 13 height 13
click at [9, 137] on div at bounding box center [12, 135] width 13 height 13
click at [71, 297] on div "Highlight" at bounding box center [68, 337] width 17 height 4
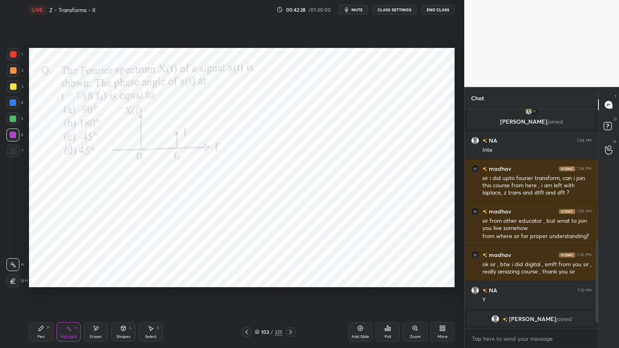
click at [39, 297] on div "Pen" at bounding box center [40, 337] width 7 height 4
click at [257, 297] on icon at bounding box center [257, 331] width 4 height 2
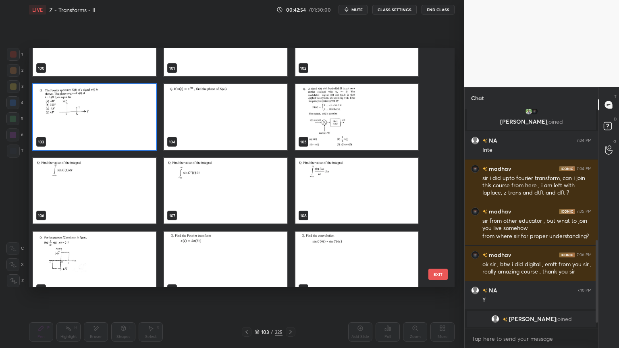
scroll to position [2477, 0]
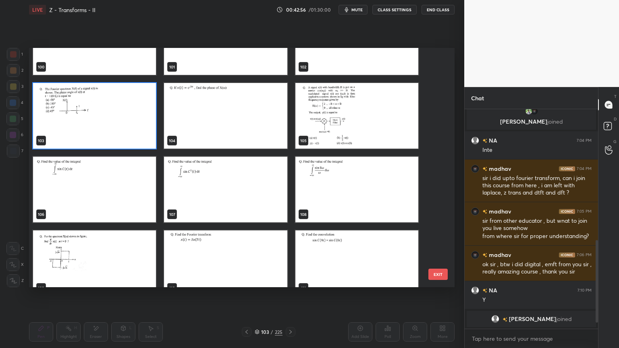
click at [106, 196] on img "grid" at bounding box center [94, 190] width 123 height 66
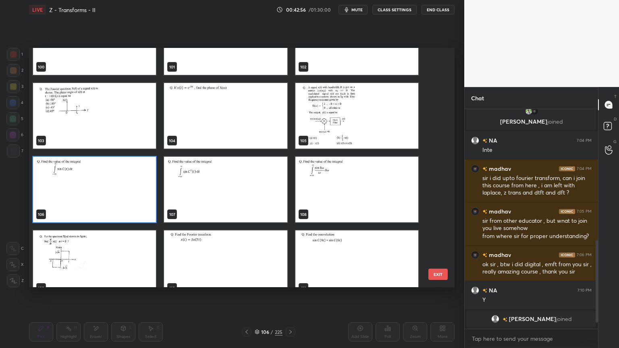
click at [106, 197] on img "grid" at bounding box center [94, 190] width 123 height 66
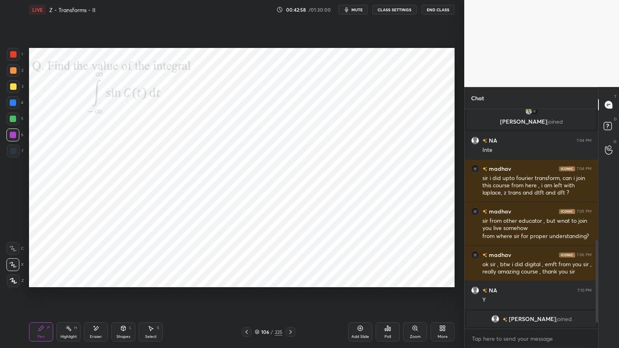
click at [13, 284] on div at bounding box center [13, 281] width 13 height 13
click at [12, 105] on div at bounding box center [13, 103] width 6 height 6
click at [12, 266] on icon at bounding box center [12, 265] width 7 height 6
click at [13, 135] on div at bounding box center [13, 135] width 6 height 6
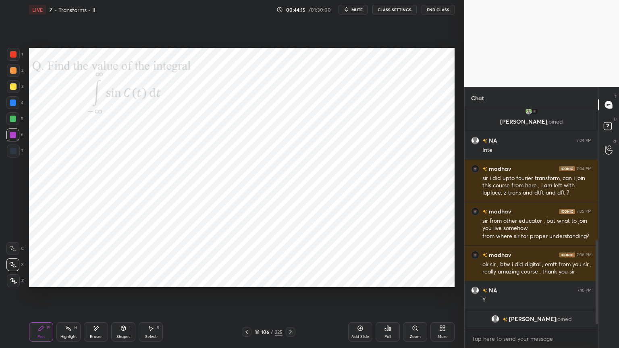
click at [11, 266] on icon at bounding box center [12, 265] width 7 height 6
click at [13, 283] on icon at bounding box center [13, 281] width 7 height 6
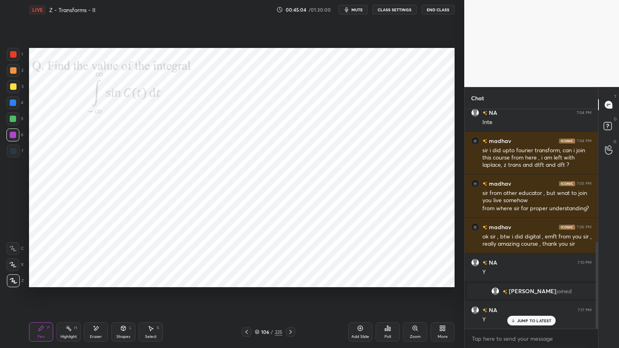
click at [12, 266] on icon at bounding box center [12, 265] width 7 height 6
click at [12, 152] on div at bounding box center [13, 151] width 6 height 6
click at [16, 122] on div at bounding box center [12, 118] width 13 height 13
click at [12, 281] on icon at bounding box center [13, 281] width 6 height 5
click at [10, 135] on div at bounding box center [13, 135] width 6 height 6
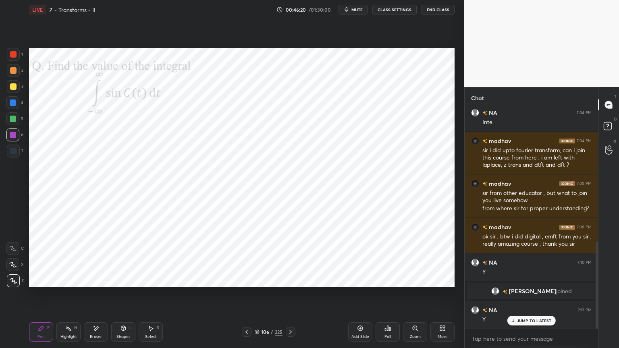
click at [15, 105] on div at bounding box center [13, 103] width 6 height 6
click at [96, 297] on div "Eraser" at bounding box center [96, 337] width 12 height 4
click at [35, 297] on div "Pen P" at bounding box center [41, 332] width 24 height 19
click at [148, 297] on div "Select" at bounding box center [151, 337] width 12 height 4
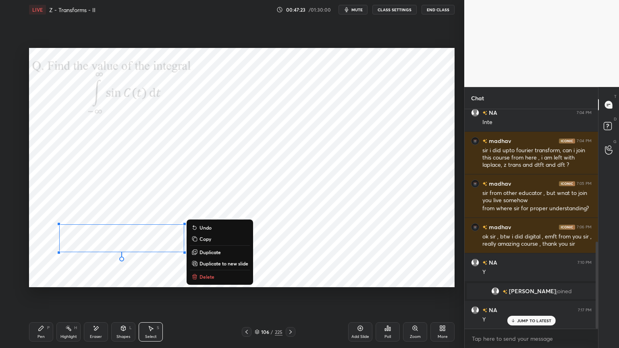
click at [140, 268] on div "0 ° Undo Copy Duplicate Duplicate to new slide Delete" at bounding box center [242, 167] width 426 height 239
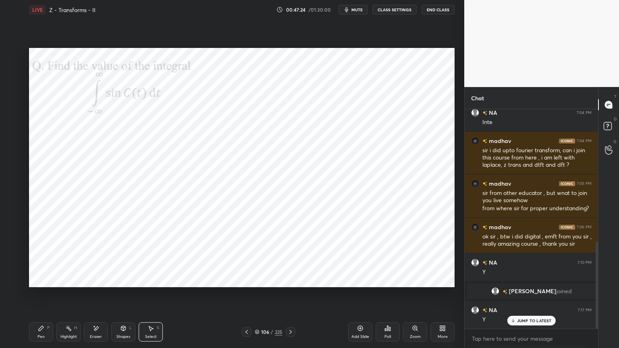
click at [38, 297] on icon at bounding box center [41, 328] width 6 height 6
click at [10, 135] on div at bounding box center [13, 135] width 6 height 6
click at [125, 297] on div "Shapes L" at bounding box center [123, 332] width 24 height 19
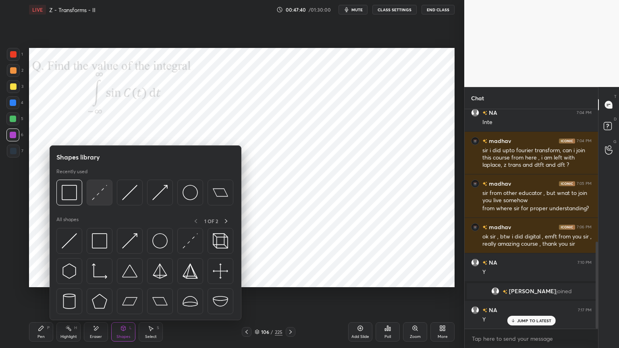
click at [103, 197] on img at bounding box center [99, 192] width 15 height 15
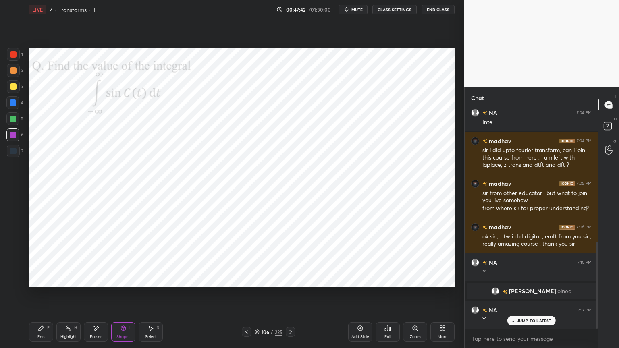
click at [48, 297] on div "P" at bounding box center [48, 328] width 2 height 4
click at [17, 104] on div at bounding box center [12, 102] width 13 height 13
click at [12, 281] on icon at bounding box center [13, 281] width 6 height 5
click at [126, 297] on icon at bounding box center [123, 328] width 6 height 6
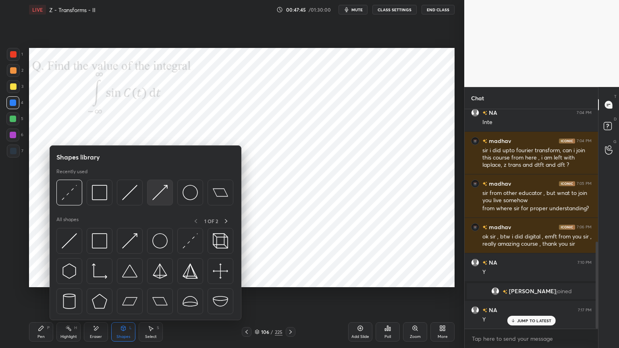
click at [156, 196] on img at bounding box center [159, 192] width 15 height 15
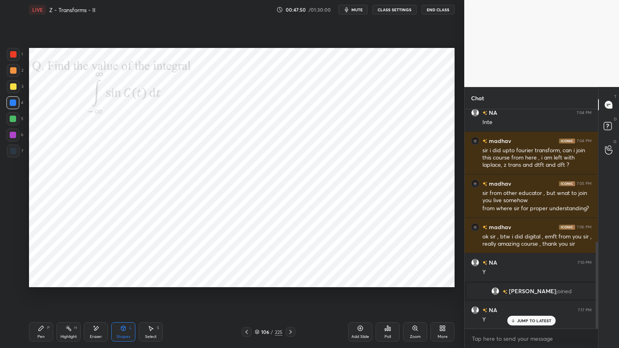
click at [33, 297] on div "Pen P" at bounding box center [41, 332] width 24 height 19
click at [14, 137] on div at bounding box center [13, 135] width 6 height 6
click at [116, 297] on div "Shapes L" at bounding box center [123, 332] width 24 height 19
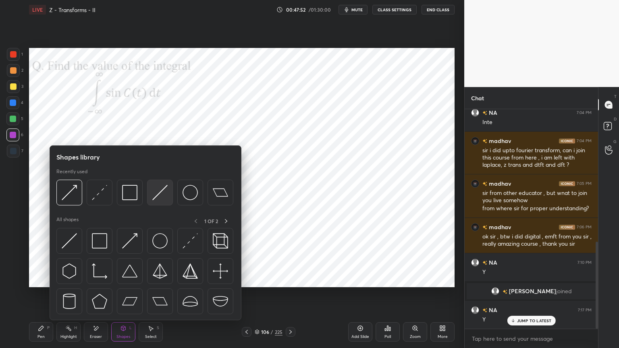
click at [153, 194] on img at bounding box center [159, 192] width 15 height 15
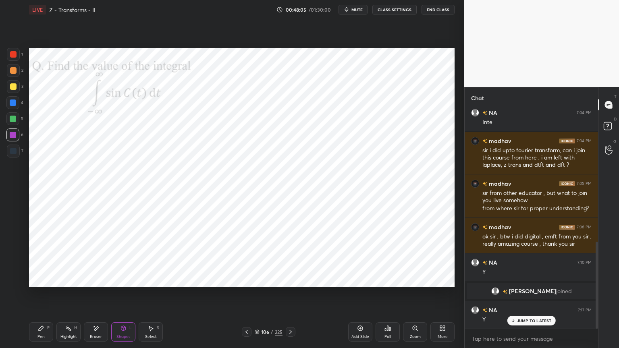
click at [46, 297] on div "Pen P" at bounding box center [41, 332] width 24 height 19
click at [16, 153] on div at bounding box center [13, 151] width 13 height 13
click at [14, 152] on div at bounding box center [13, 151] width 6 height 6
click at [12, 287] on div at bounding box center [13, 281] width 13 height 13
click at [8, 133] on div at bounding box center [12, 135] width 13 height 13
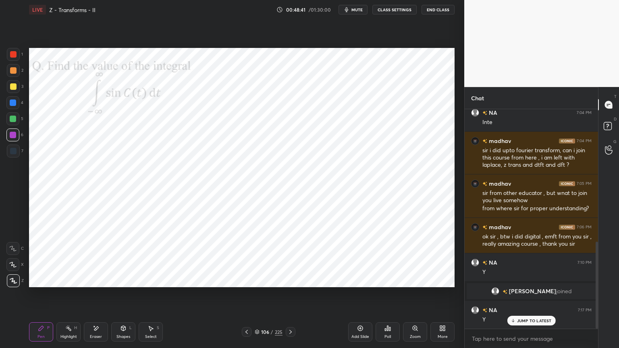
click at [120, 297] on div "Shapes L" at bounding box center [123, 332] width 24 height 19
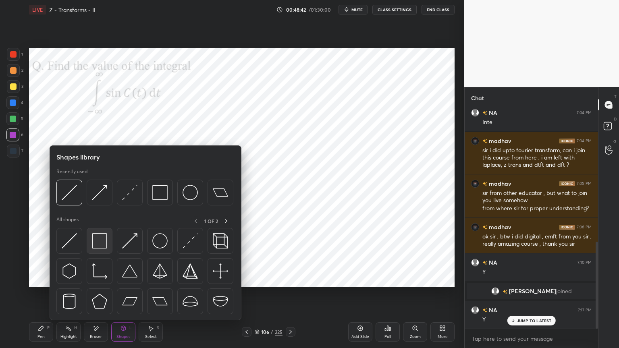
click at [100, 244] on img at bounding box center [99, 240] width 15 height 15
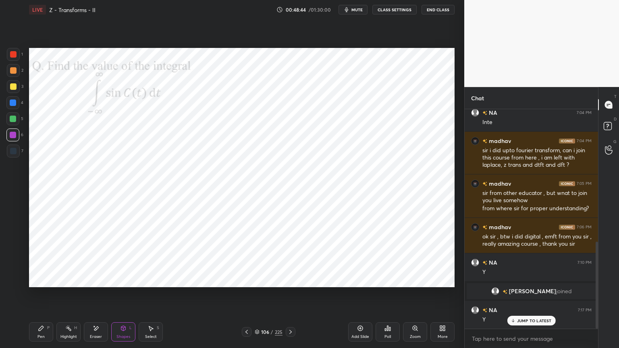
click at [44, 297] on icon at bounding box center [41, 328] width 6 height 6
click at [11, 103] on div at bounding box center [13, 103] width 6 height 6
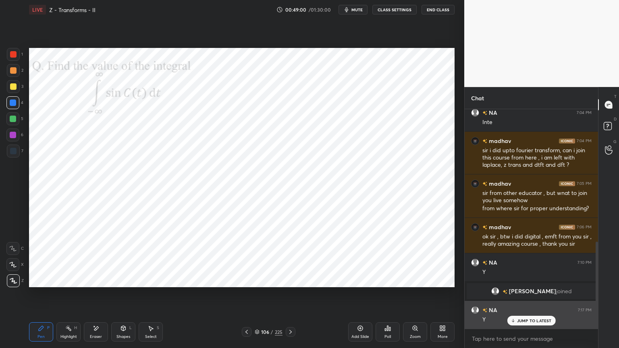
click at [527, 297] on p "JUMP TO LATEST" at bounding box center [534, 320] width 35 height 5
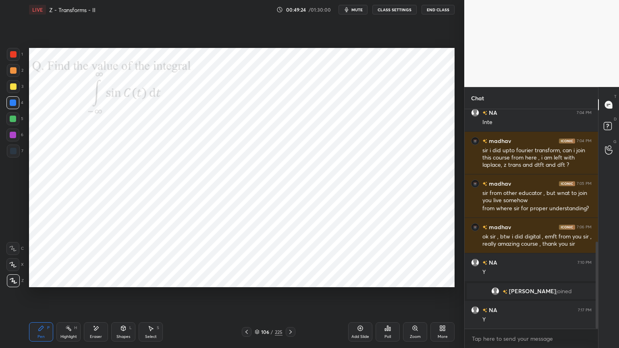
click at [291, 297] on icon at bounding box center [290, 332] width 6 height 6
click at [10, 137] on div at bounding box center [13, 135] width 6 height 6
click at [93, 297] on div "Eraser" at bounding box center [96, 332] width 24 height 19
click at [40, 297] on div "Pen" at bounding box center [40, 337] width 7 height 4
click at [14, 105] on div at bounding box center [13, 103] width 6 height 6
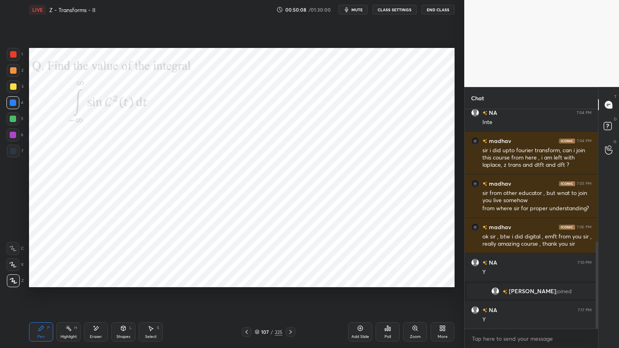
click at [143, 297] on div "Select S" at bounding box center [151, 332] width 24 height 19
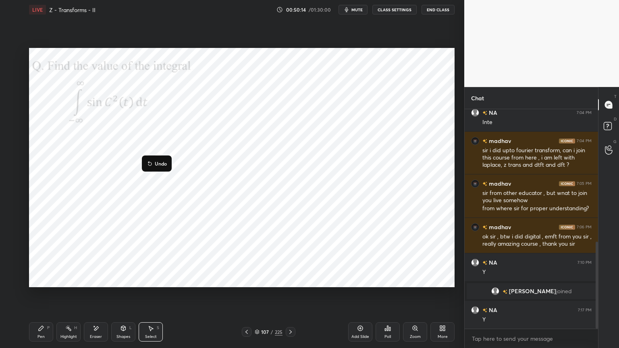
click at [38, 297] on div "Pen" at bounding box center [40, 337] width 7 height 4
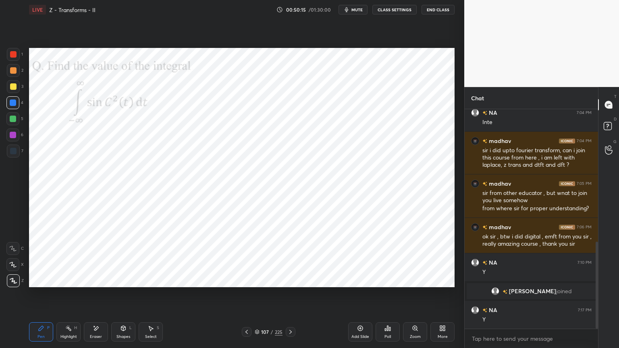
click at [14, 137] on div at bounding box center [13, 135] width 6 height 6
click at [148, 297] on icon at bounding box center [151, 328] width 6 height 6
click at [117, 246] on div "0 ° Undo Copy Duplicate Duplicate to new slide Delete" at bounding box center [242, 167] width 426 height 239
click at [39, 297] on div "Pen" at bounding box center [40, 337] width 7 height 4
click at [12, 104] on div at bounding box center [13, 103] width 6 height 6
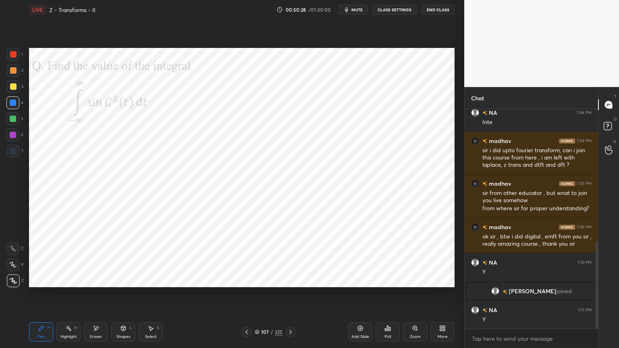
click at [13, 267] on icon at bounding box center [12, 265] width 7 height 6
click at [10, 134] on div at bounding box center [13, 135] width 6 height 6
click at [12, 280] on icon at bounding box center [13, 281] width 7 height 6
click at [123, 297] on div "Shapes" at bounding box center [124, 337] width 14 height 4
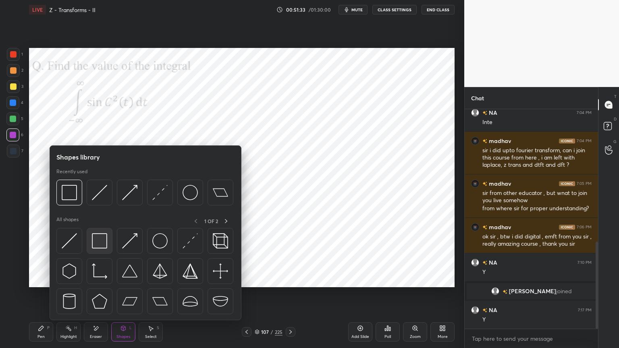
click at [100, 241] on img at bounding box center [99, 240] width 15 height 15
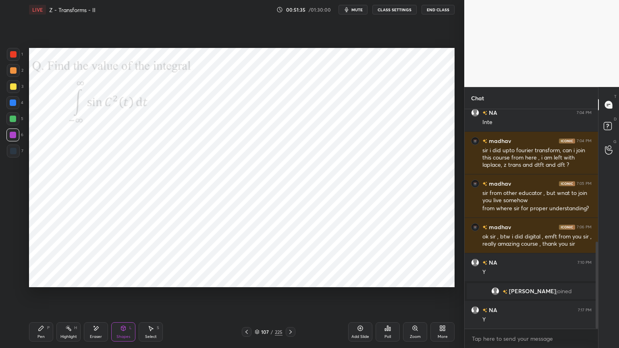
click at [37, 297] on div "Pen P" at bounding box center [41, 332] width 24 height 19
click at [11, 106] on div at bounding box center [12, 102] width 13 height 13
click at [121, 297] on div "Shapes" at bounding box center [124, 337] width 14 height 4
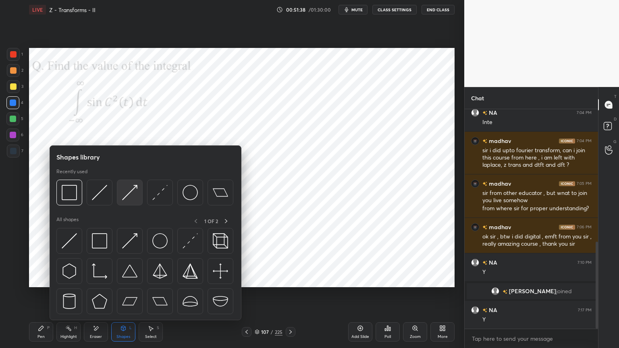
click at [127, 199] on img at bounding box center [129, 192] width 15 height 15
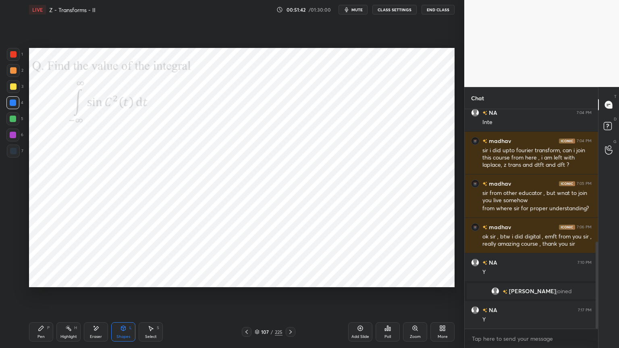
click at [126, 297] on div "Shapes L" at bounding box center [123, 332] width 24 height 19
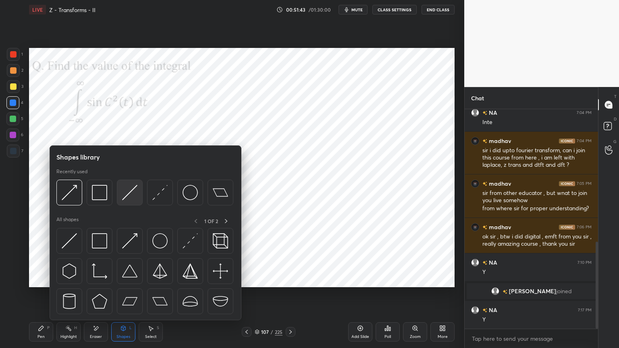
click at [125, 196] on img at bounding box center [129, 192] width 15 height 15
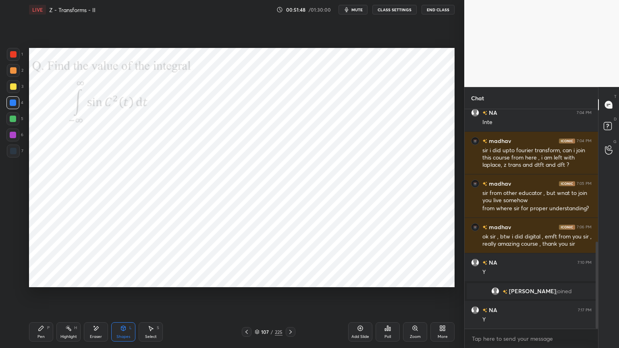
click at [37, 297] on div "Pen P" at bounding box center [41, 332] width 24 height 19
click at [15, 153] on div at bounding box center [13, 151] width 6 height 6
click at [7, 135] on div at bounding box center [12, 135] width 13 height 13
click at [10, 105] on div at bounding box center [13, 103] width 6 height 6
click at [293, 297] on icon at bounding box center [290, 332] width 6 height 6
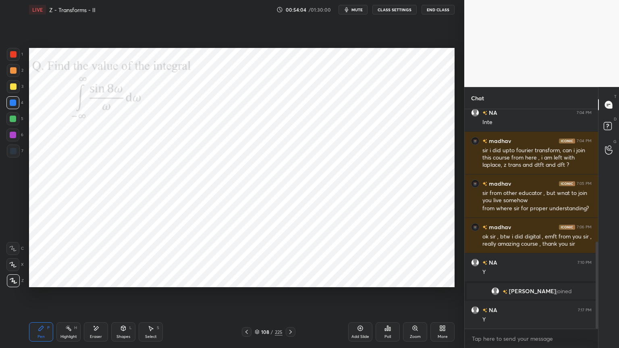
click at [13, 137] on div at bounding box center [13, 135] width 6 height 6
click at [13, 139] on div at bounding box center [12, 135] width 13 height 13
click at [15, 264] on icon at bounding box center [12, 265] width 7 height 6
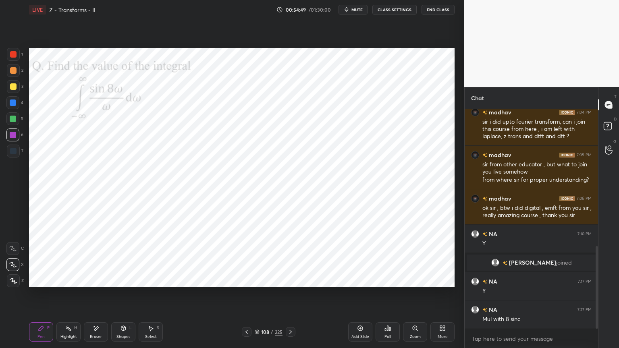
click at [92, 297] on div "Eraser" at bounding box center [96, 332] width 24 height 19
click at [41, 297] on div "Pen" at bounding box center [40, 337] width 7 height 4
click at [15, 281] on icon at bounding box center [13, 281] width 7 height 6
click at [16, 106] on div at bounding box center [12, 102] width 13 height 13
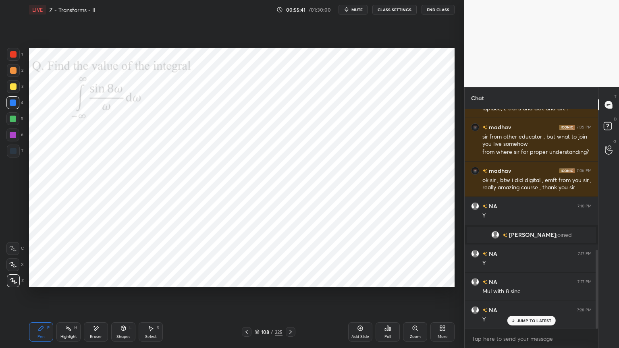
click at [13, 138] on div at bounding box center [12, 135] width 13 height 13
click at [98, 297] on div "Eraser" at bounding box center [96, 337] width 12 height 4
click at [45, 297] on div "Pen P" at bounding box center [41, 332] width 24 height 19
click at [13, 137] on div at bounding box center [13, 135] width 6 height 6
click at [38, 297] on icon at bounding box center [41, 328] width 6 height 6
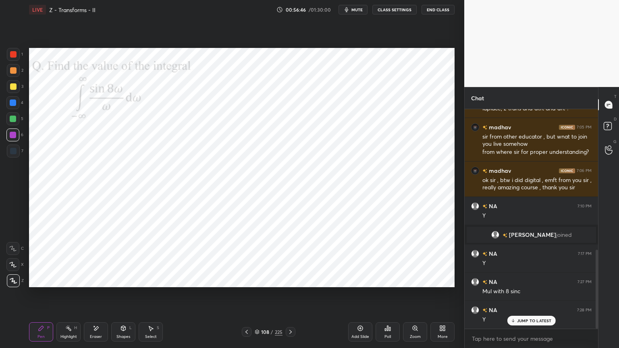
click at [95, 297] on icon at bounding box center [96, 328] width 6 height 7
click at [41, 297] on div "Pen" at bounding box center [40, 337] width 7 height 4
click at [40, 297] on div "Pen" at bounding box center [40, 337] width 7 height 4
click at [12, 104] on div at bounding box center [13, 103] width 6 height 6
click at [12, 137] on div at bounding box center [13, 135] width 6 height 6
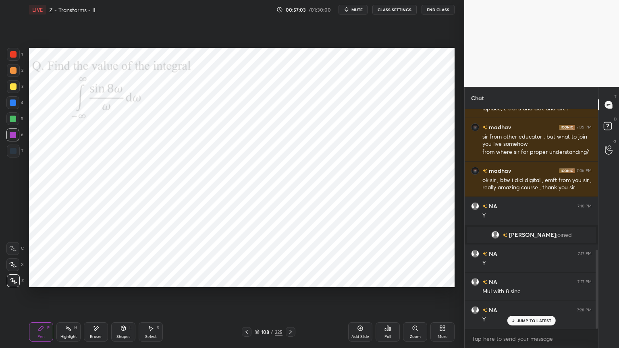
click at [12, 108] on div at bounding box center [12, 102] width 13 height 13
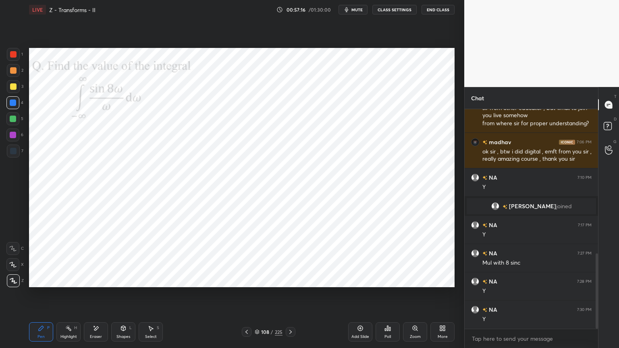
click at [16, 153] on div at bounding box center [13, 151] width 6 height 6
click at [13, 250] on icon at bounding box center [12, 249] width 7 height 6
click at [13, 137] on div at bounding box center [13, 135] width 6 height 6
click at [97, 297] on div "Eraser" at bounding box center [96, 337] width 12 height 4
click at [124, 297] on div "Shapes L" at bounding box center [123, 332] width 24 height 19
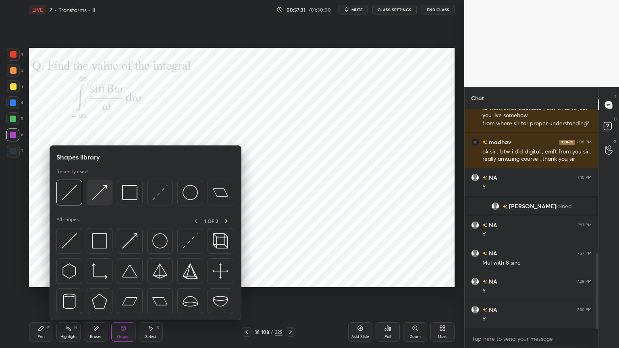
click at [101, 197] on img at bounding box center [99, 192] width 15 height 15
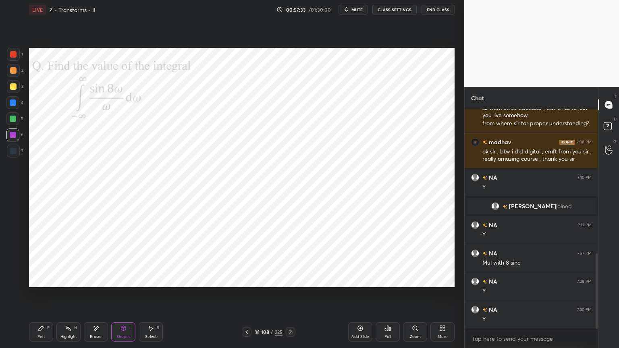
click at [94, 297] on div "Eraser" at bounding box center [96, 337] width 12 height 4
click at [123, 297] on div "Shapes" at bounding box center [124, 337] width 14 height 4
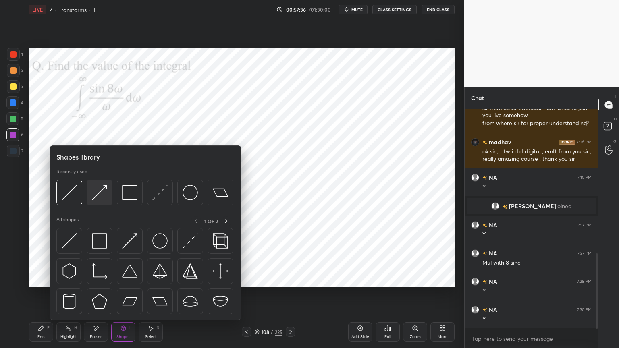
click at [100, 195] on img at bounding box center [99, 192] width 15 height 15
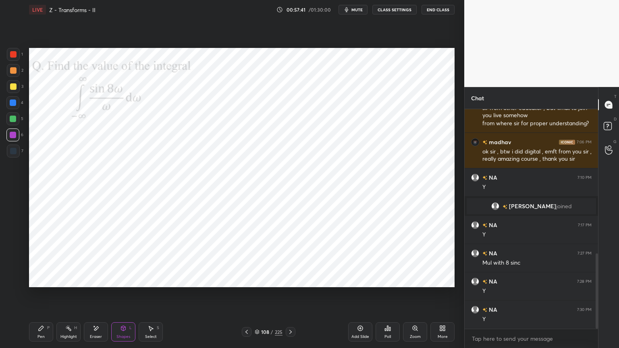
click at [44, 297] on div "Pen P" at bounding box center [41, 332] width 24 height 19
click at [14, 154] on div at bounding box center [13, 151] width 13 height 13
click at [12, 279] on icon at bounding box center [13, 281] width 6 height 5
click at [15, 153] on div at bounding box center [13, 151] width 6 height 6
click at [14, 137] on div at bounding box center [13, 135] width 6 height 6
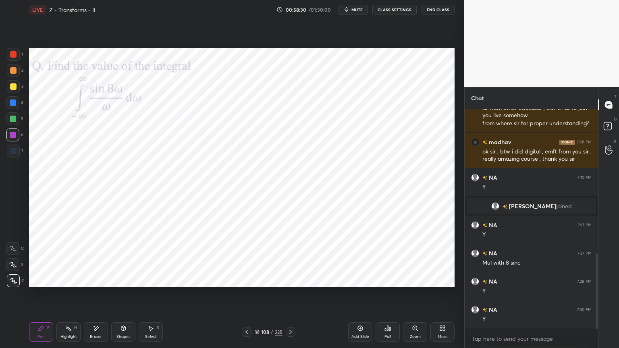
click at [12, 156] on div at bounding box center [13, 151] width 13 height 13
click at [124, 297] on div "Shapes L" at bounding box center [123, 332] width 24 height 19
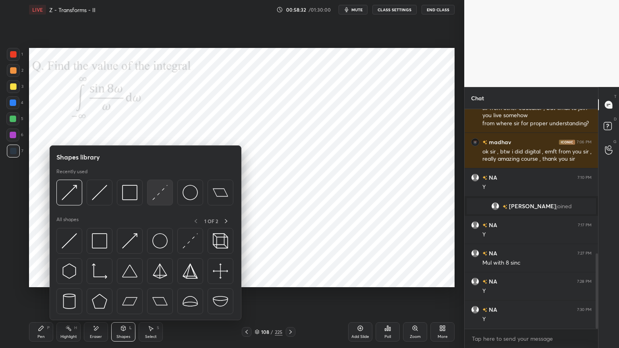
click at [153, 195] on img at bounding box center [159, 192] width 15 height 15
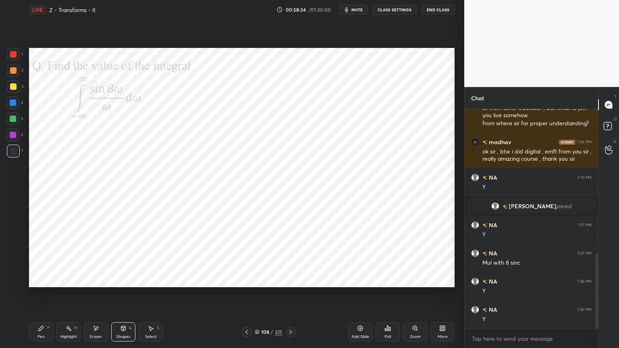
click at [41, 297] on div "Pen" at bounding box center [40, 337] width 7 height 4
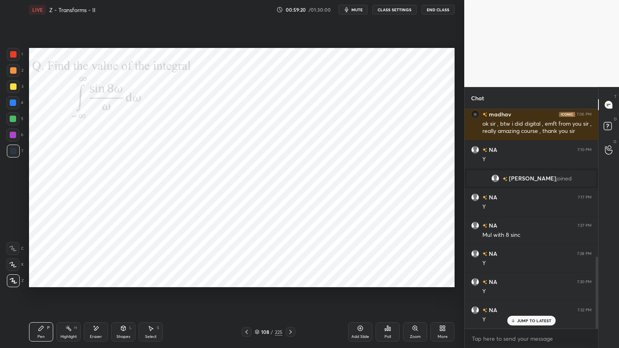
click at [533, 297] on p "JUMP TO LATEST" at bounding box center [534, 320] width 35 height 5
click at [15, 135] on div at bounding box center [13, 135] width 6 height 6
click at [291, 297] on icon at bounding box center [290, 332] width 6 height 6
click at [14, 105] on div at bounding box center [13, 103] width 6 height 6
click at [13, 268] on div at bounding box center [12, 264] width 13 height 13
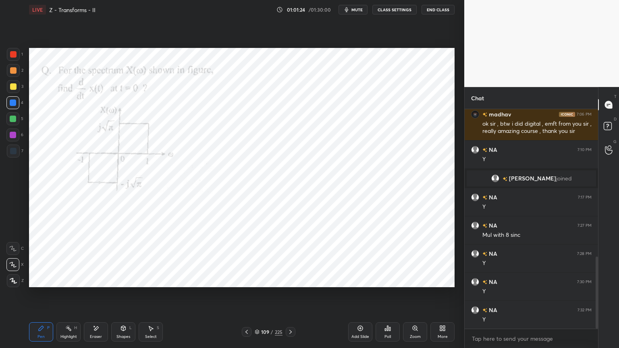
scroll to position [468, 0]
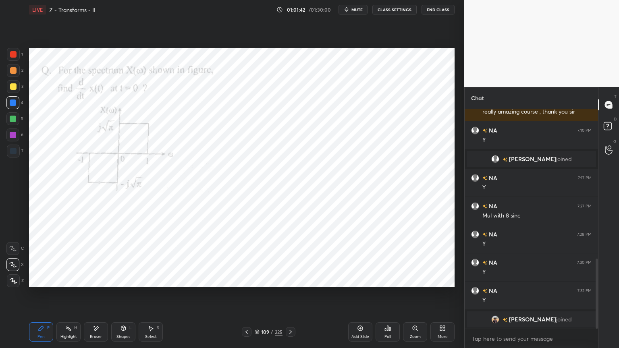
click at [15, 137] on div at bounding box center [13, 135] width 6 height 6
click at [15, 266] on icon at bounding box center [12, 265] width 7 height 6
click at [95, 297] on icon at bounding box center [94, 326] width 1 height 1
click at [43, 297] on div "Pen P" at bounding box center [41, 332] width 24 height 19
click at [12, 103] on div at bounding box center [13, 103] width 6 height 6
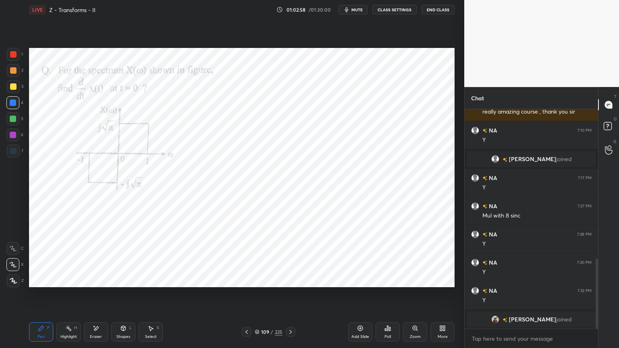
click at [100, 297] on div "Eraser" at bounding box center [96, 332] width 24 height 19
click at [33, 297] on div "Pen P" at bounding box center [41, 332] width 24 height 19
click at [12, 285] on div at bounding box center [13, 281] width 13 height 13
click at [74, 297] on div "Highlight" at bounding box center [68, 337] width 17 height 4
click at [37, 297] on div "Pen P" at bounding box center [41, 332] width 24 height 19
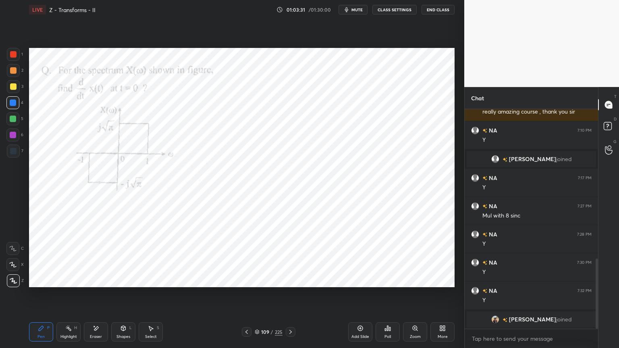
click at [12, 266] on icon at bounding box center [12, 265] width 7 height 6
click at [14, 137] on div at bounding box center [13, 135] width 6 height 6
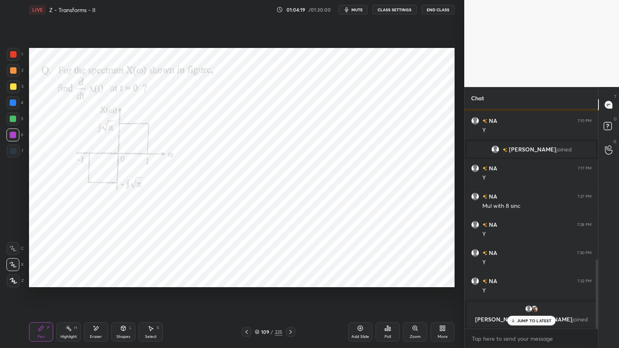
click at [519, 297] on p "JUMP TO LATEST" at bounding box center [534, 320] width 35 height 5
click at [97, 297] on icon at bounding box center [96, 329] width 4 height 4
click at [43, 297] on div "Pen P" at bounding box center [41, 332] width 24 height 19
click at [15, 103] on div at bounding box center [13, 103] width 6 height 6
click at [16, 285] on div at bounding box center [13, 281] width 13 height 13
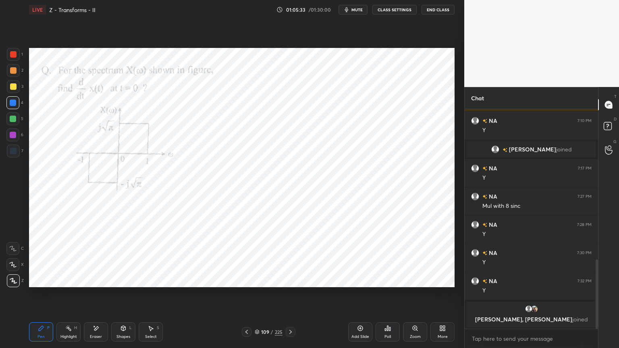
click at [14, 267] on icon at bounding box center [13, 264] width 6 height 5
click at [11, 135] on div at bounding box center [13, 135] width 6 height 6
click at [98, 297] on icon at bounding box center [96, 328] width 6 height 7
click at [40, 297] on div "Pen P" at bounding box center [41, 332] width 24 height 19
click at [14, 283] on icon at bounding box center [13, 281] width 6 height 5
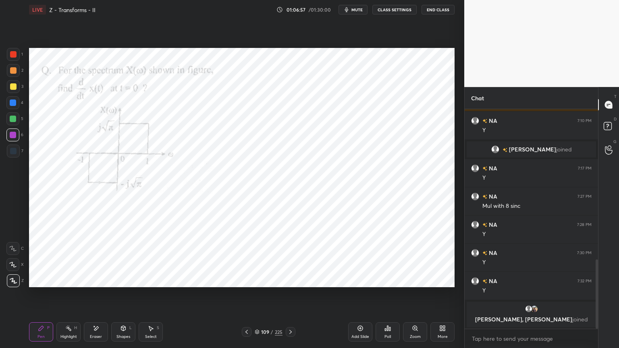
click at [13, 103] on div at bounding box center [13, 103] width 6 height 6
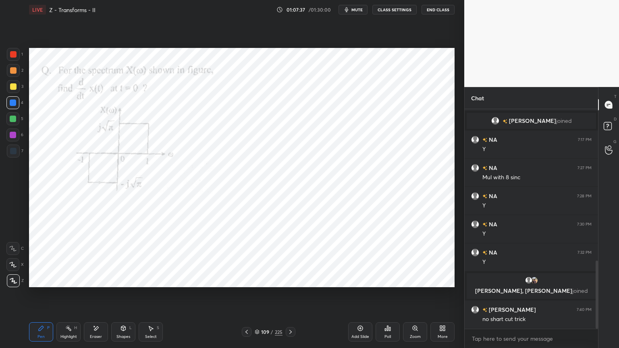
scroll to position [506, 0]
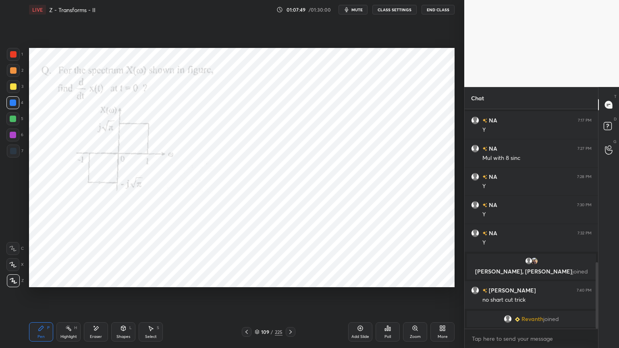
click at [71, 297] on icon at bounding box center [68, 328] width 6 height 6
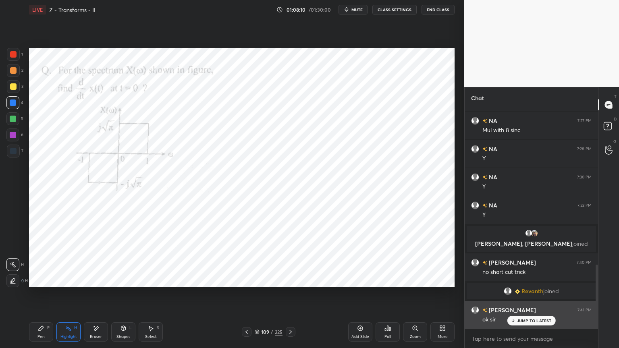
click at [529, 297] on p "JUMP TO LATEST" at bounding box center [534, 320] width 35 height 5
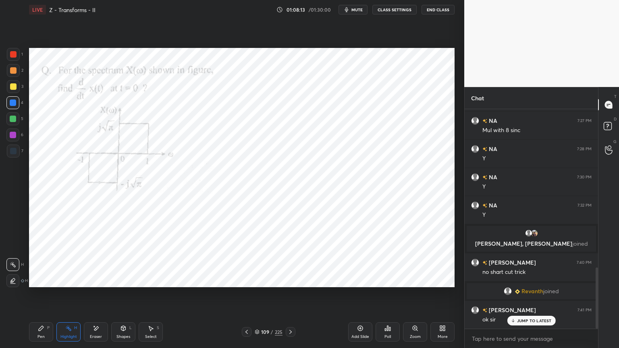
scroll to position [569, 0]
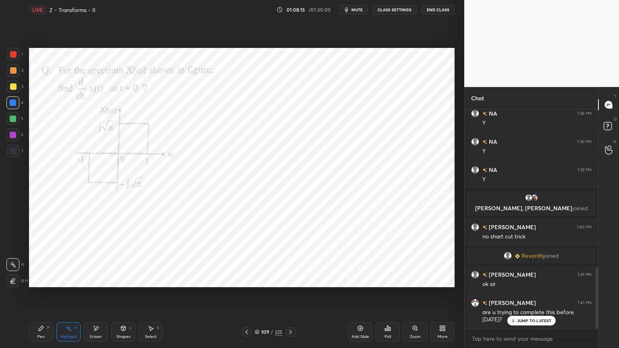
click at [291, 297] on icon at bounding box center [290, 332] width 6 height 6
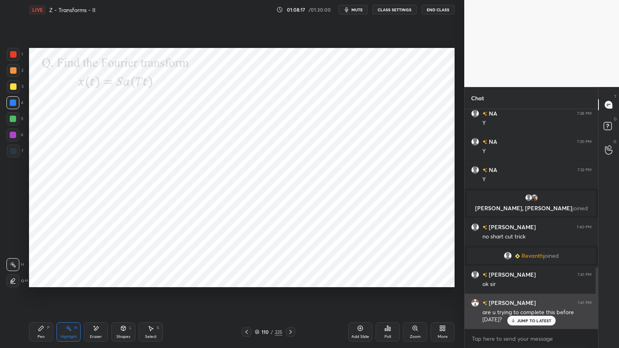
click at [532, 297] on div "[PERSON_NAME] 7:41 PM are u trying to complete this before [DATE]?" at bounding box center [531, 311] width 133 height 35
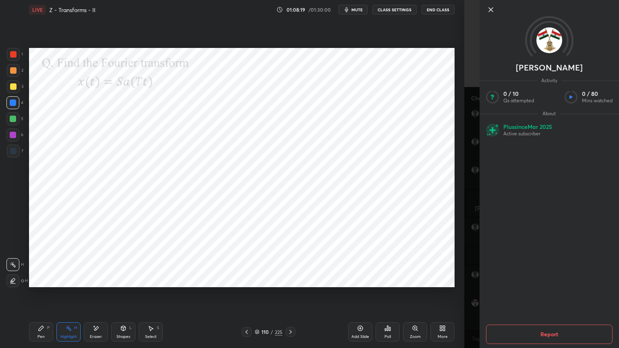
click at [492, 10] on icon at bounding box center [491, 10] width 10 height 10
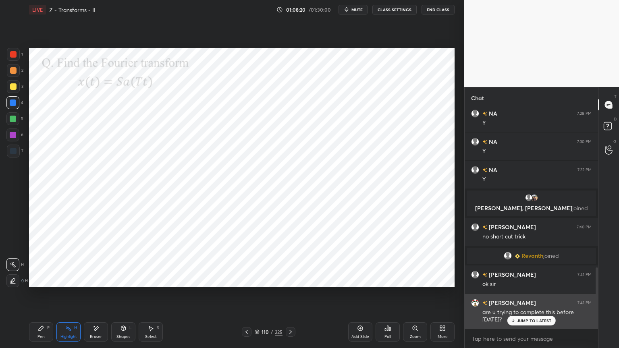
click at [528, 297] on p "JUMP TO LATEST" at bounding box center [534, 320] width 35 height 5
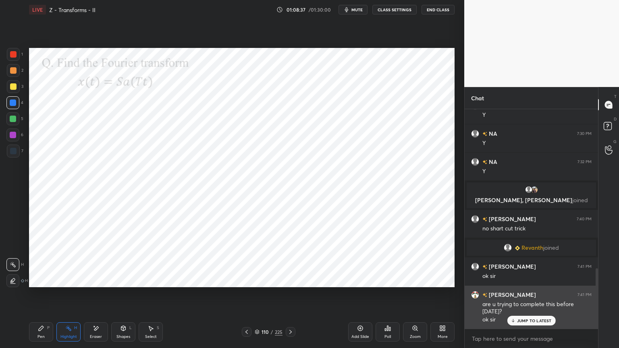
click at [527, 297] on p "JUMP TO LATEST" at bounding box center [534, 320] width 35 height 5
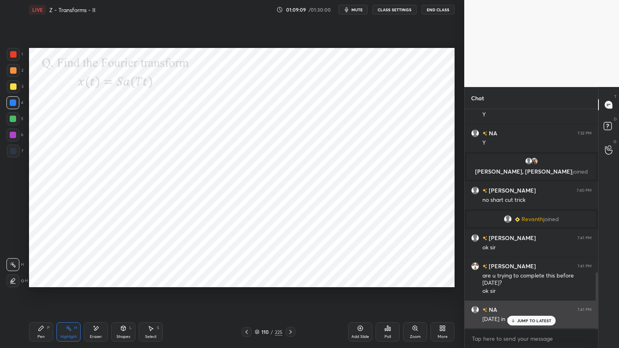
scroll to position [634, 0]
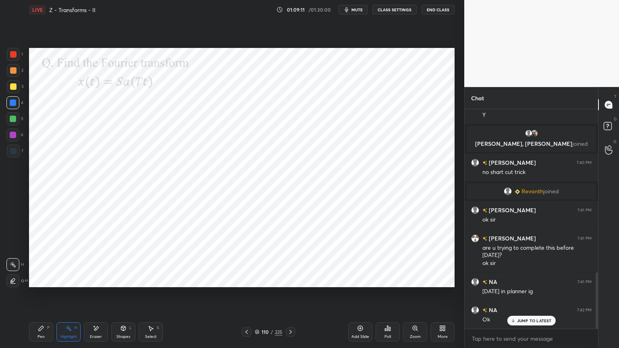
click at [16, 135] on div at bounding box center [12, 135] width 13 height 13
click at [40, 297] on div "Pen" at bounding box center [40, 337] width 7 height 4
click at [12, 137] on div at bounding box center [13, 135] width 6 height 6
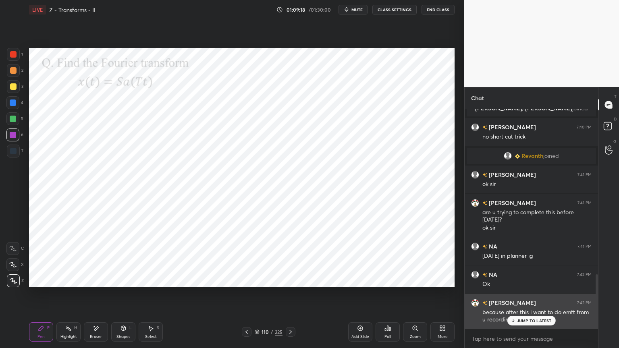
click at [521, 297] on p "JUMP TO LATEST" at bounding box center [534, 320] width 35 height 5
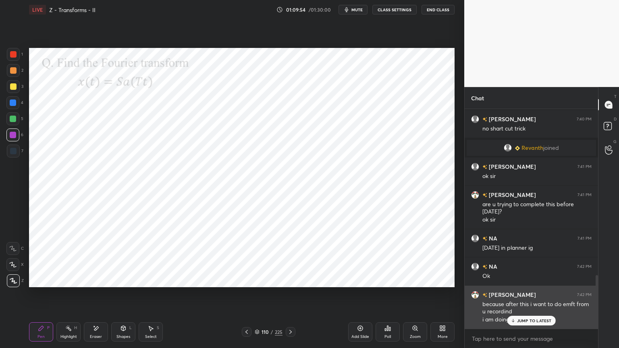
click at [541, 297] on p "JUMP TO LATEST" at bounding box center [534, 320] width 35 height 5
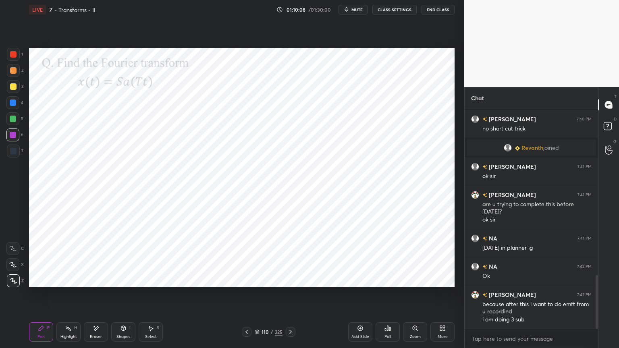
click at [16, 106] on div at bounding box center [12, 102] width 13 height 13
click at [14, 269] on div at bounding box center [12, 264] width 13 height 13
click at [12, 138] on div at bounding box center [12, 135] width 13 height 13
click at [98, 297] on div "Eraser" at bounding box center [96, 337] width 12 height 4
click at [13, 280] on span "Erase all" at bounding box center [13, 281] width 12 height 6
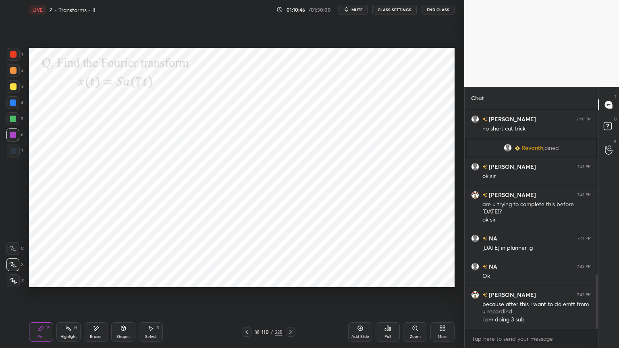
click at [10, 285] on div at bounding box center [13, 281] width 13 height 13
click at [12, 135] on div at bounding box center [13, 135] width 6 height 6
click at [8, 283] on div at bounding box center [13, 281] width 13 height 13
click at [10, 152] on div at bounding box center [13, 151] width 6 height 6
click at [10, 135] on div at bounding box center [13, 135] width 6 height 6
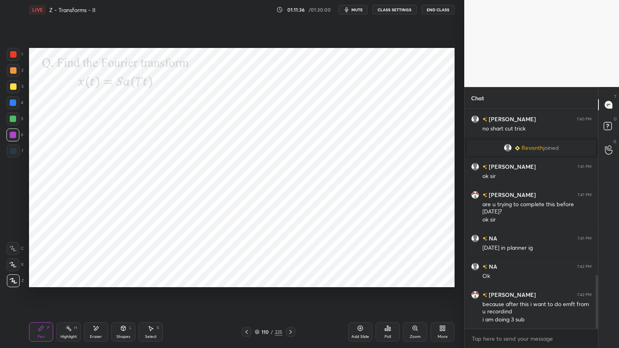
click at [12, 288] on div "1 2 3 4 5 6 7 C X Z E E Erase all H H LIVE Z - Transforms - II 01:11:36 / 01:30…" at bounding box center [229, 174] width 458 height 348
click at [289, 297] on icon at bounding box center [290, 332] width 6 height 6
click at [14, 136] on div at bounding box center [13, 135] width 6 height 6
click at [18, 105] on div at bounding box center [12, 102] width 13 height 13
click at [16, 137] on div at bounding box center [12, 135] width 13 height 13
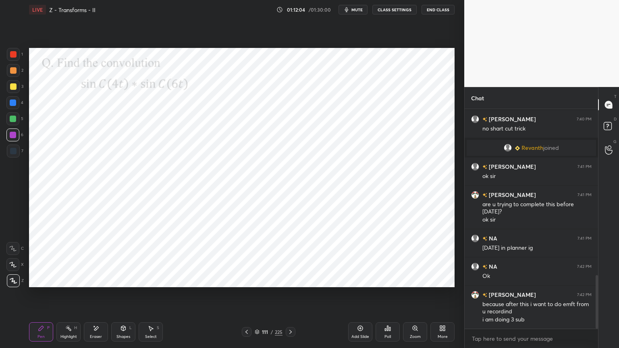
click at [16, 262] on icon at bounding box center [12, 265] width 7 height 6
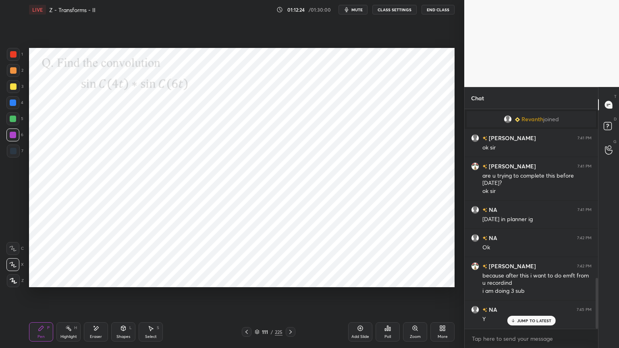
scroll to position [734, 0]
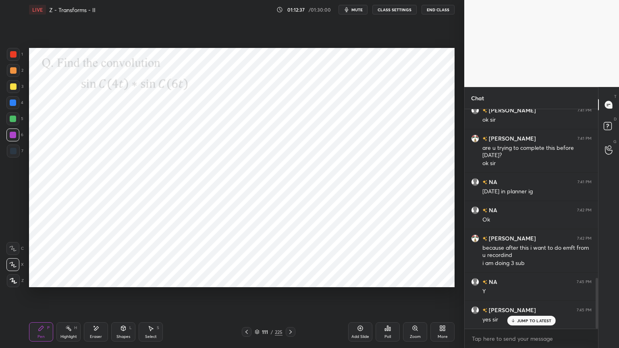
click at [11, 153] on div at bounding box center [13, 151] width 6 height 6
click at [14, 263] on icon at bounding box center [12, 265] width 7 height 6
click at [125, 297] on div "Shapes L" at bounding box center [123, 332] width 24 height 19
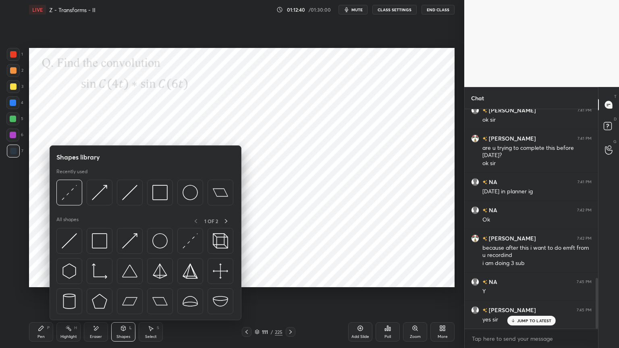
click at [148, 297] on icon at bounding box center [151, 328] width 6 height 6
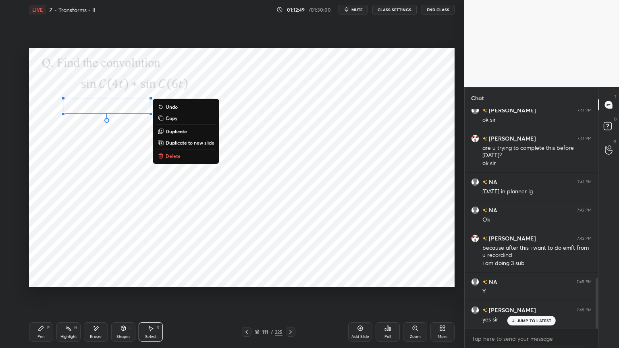
click at [152, 201] on div "0 ° Undo Copy Duplicate Duplicate to new slide Delete" at bounding box center [242, 167] width 426 height 239
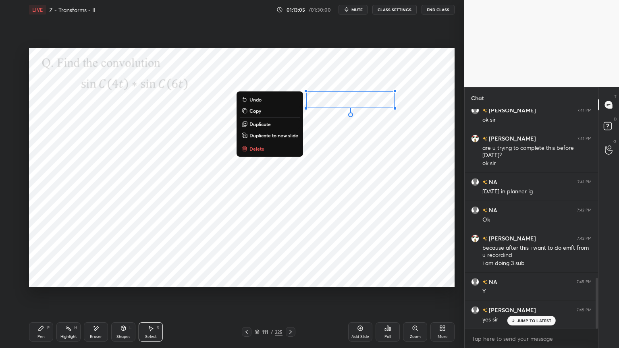
click at [44, 297] on div "Pen" at bounding box center [40, 337] width 7 height 4
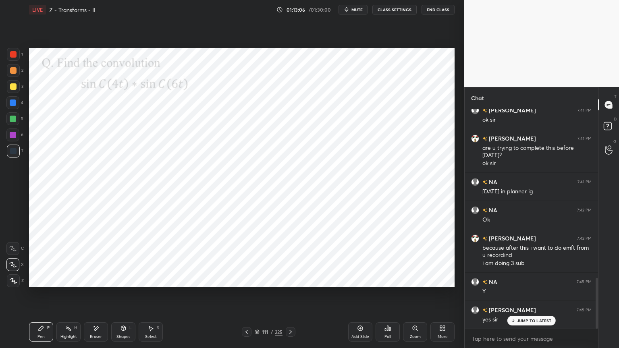
click at [15, 134] on div at bounding box center [13, 135] width 6 height 6
click at [13, 282] on icon at bounding box center [13, 281] width 7 height 6
click at [10, 266] on icon at bounding box center [12, 265] width 7 height 6
click at [152, 297] on div "Select S" at bounding box center [151, 332] width 24 height 19
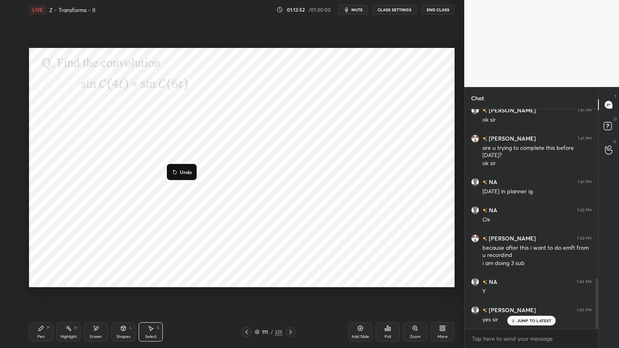
click at [144, 203] on div "0 ° Undo Copy Duplicate Duplicate to new slide Delete" at bounding box center [242, 167] width 426 height 239
click at [37, 297] on div "Pen" at bounding box center [40, 337] width 7 height 4
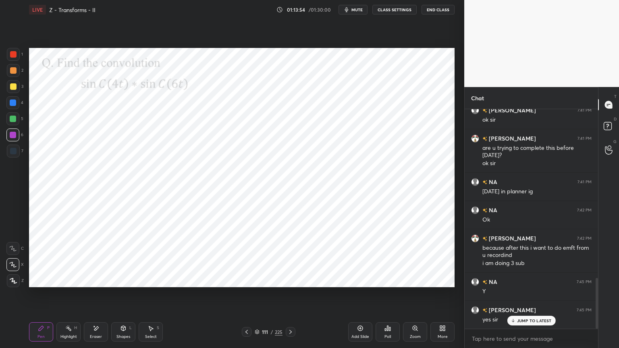
click at [13, 104] on div at bounding box center [13, 103] width 6 height 6
click at [15, 266] on icon at bounding box center [12, 265] width 7 height 6
click at [91, 297] on div "Eraser" at bounding box center [96, 332] width 24 height 19
click at [39, 297] on div "Pen" at bounding box center [40, 337] width 7 height 4
click at [12, 135] on div at bounding box center [13, 135] width 6 height 6
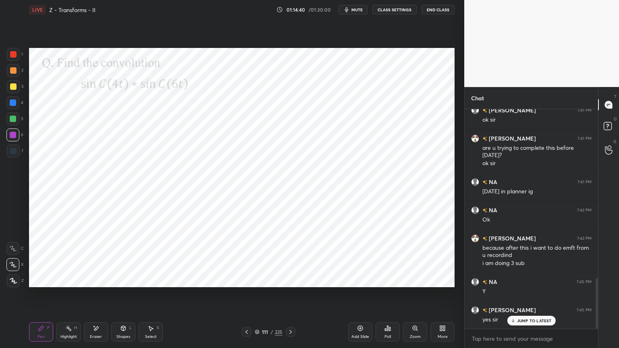
click at [10, 283] on icon at bounding box center [13, 281] width 7 height 6
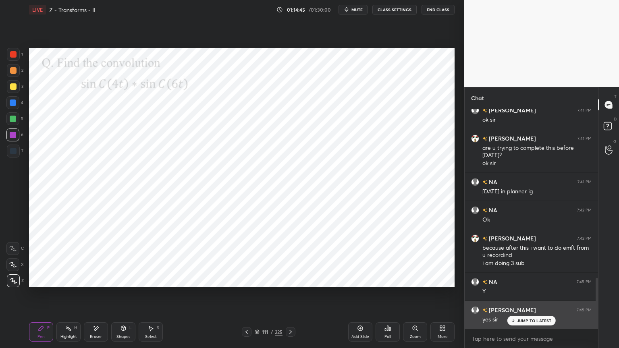
click at [535, 297] on p "JUMP TO LATEST" at bounding box center [534, 320] width 35 height 5
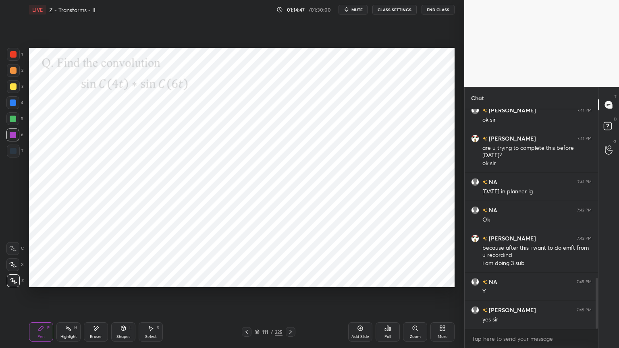
click at [149, 297] on div "Select" at bounding box center [151, 337] width 12 height 4
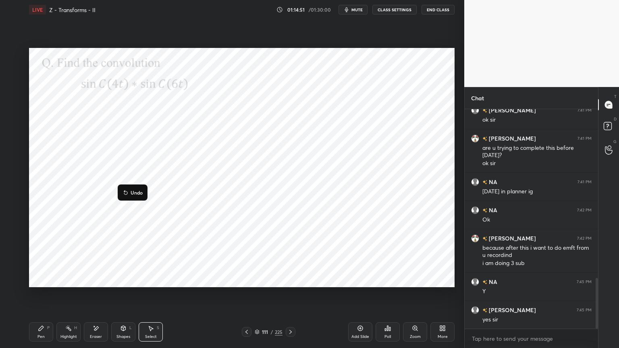
click at [107, 234] on div "0 ° Undo Copy Duplicate Duplicate to new slide Delete" at bounding box center [242, 167] width 426 height 239
click at [33, 297] on div "Pen P" at bounding box center [41, 332] width 24 height 19
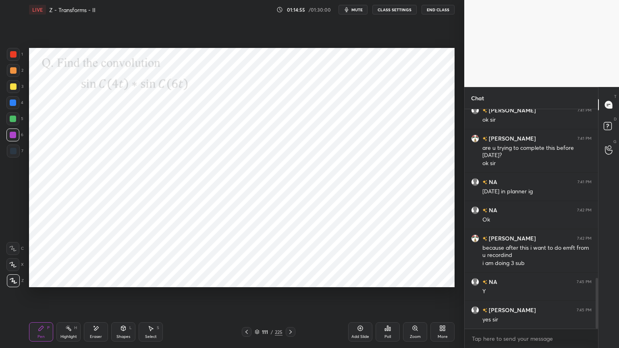
click at [126, 297] on div "Shapes L" at bounding box center [123, 332] width 24 height 19
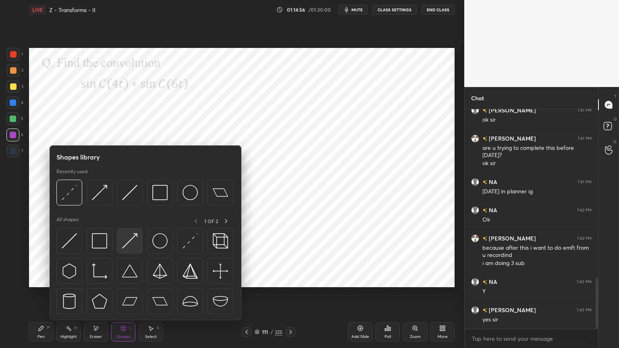
click at [132, 239] on img at bounding box center [129, 240] width 15 height 15
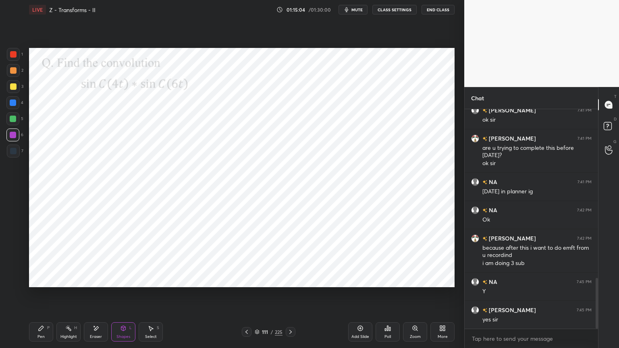
click at [16, 153] on div at bounding box center [13, 151] width 6 height 6
click at [121, 297] on div "Shapes" at bounding box center [124, 337] width 14 height 4
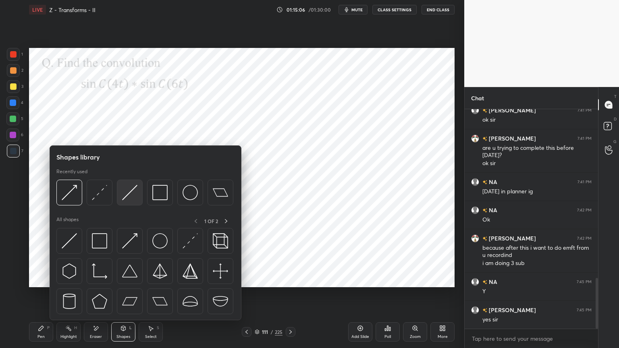
click at [123, 199] on img at bounding box center [129, 192] width 15 height 15
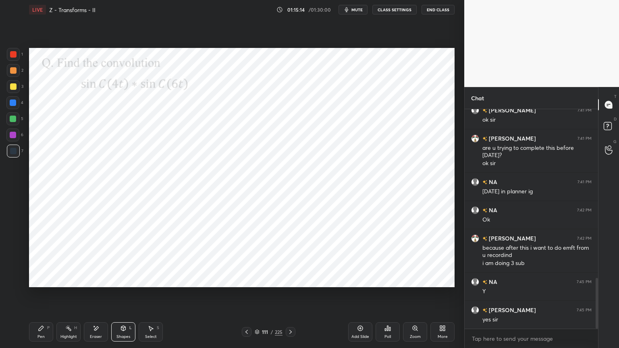
click at [27, 297] on div "LIVE Z - Transforms - II 01:15:14 / 01:30:00 mute CLASS SETTINGS End Class Sett…" at bounding box center [242, 174] width 432 height 348
click at [42, 297] on div "Pen" at bounding box center [40, 337] width 7 height 4
click at [123, 297] on div "Shapes L" at bounding box center [123, 332] width 24 height 19
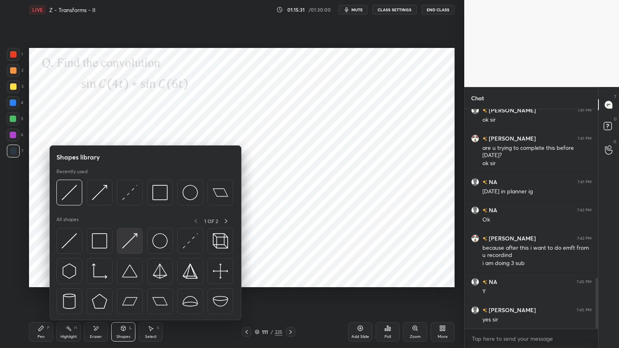
click at [129, 237] on img at bounding box center [129, 240] width 15 height 15
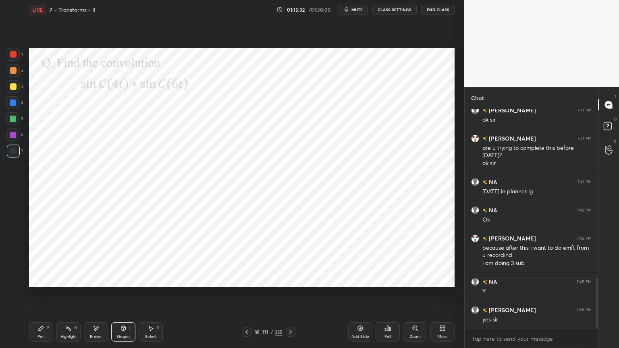
click at [15, 136] on div at bounding box center [13, 135] width 6 height 6
click at [123, 297] on icon at bounding box center [123, 329] width 0 height 3
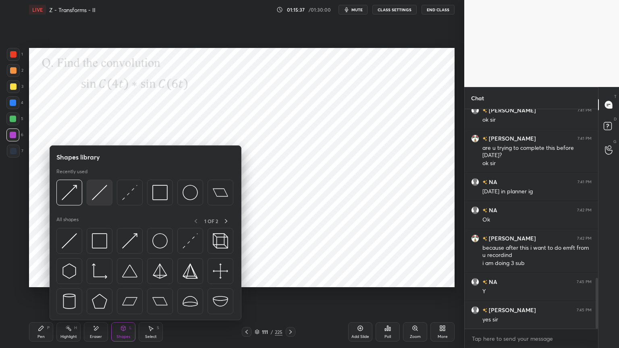
click at [100, 192] on img at bounding box center [99, 192] width 15 height 15
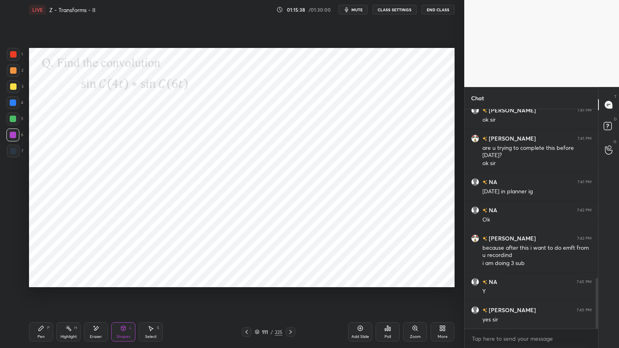
click at [14, 153] on div at bounding box center [13, 151] width 6 height 6
click at [44, 297] on div "Pen P" at bounding box center [41, 332] width 24 height 19
click at [12, 135] on div at bounding box center [13, 135] width 6 height 6
click at [12, 107] on div at bounding box center [12, 102] width 13 height 13
click at [13, 284] on div at bounding box center [13, 281] width 13 height 13
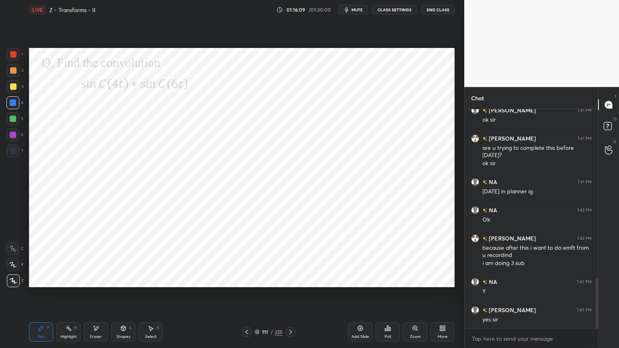
click at [126, 297] on div "Shapes" at bounding box center [124, 337] width 14 height 4
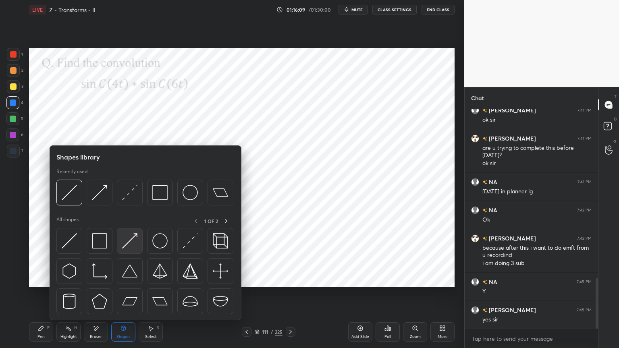
click at [128, 244] on img at bounding box center [129, 240] width 15 height 15
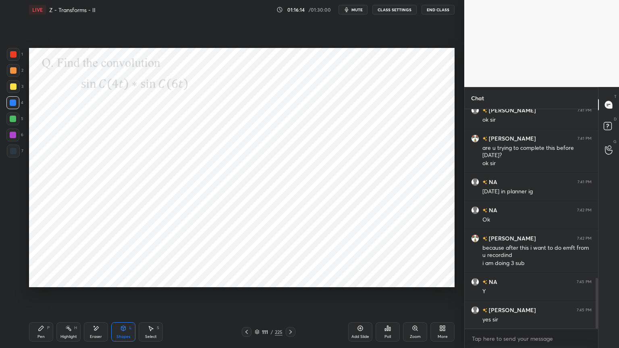
click at [40, 297] on div "Pen" at bounding box center [40, 337] width 7 height 4
click at [14, 152] on div at bounding box center [13, 151] width 6 height 6
click at [122, 297] on div "Shapes" at bounding box center [124, 337] width 14 height 4
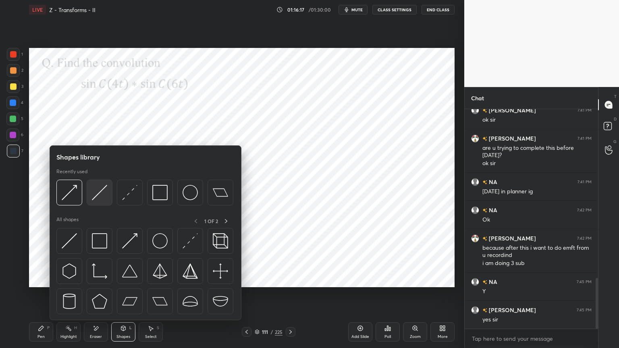
click at [97, 196] on img at bounding box center [99, 192] width 15 height 15
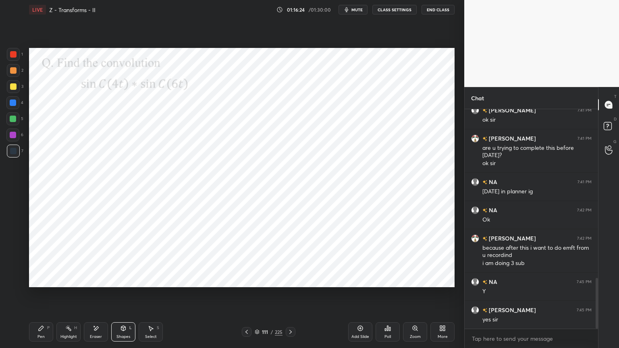
click at [37, 297] on div "Pen P" at bounding box center [41, 332] width 24 height 19
click at [187, 288] on div "Setting up your live class Poll for secs No correct answer Start poll" at bounding box center [242, 167] width 432 height 297
click at [15, 268] on div at bounding box center [12, 264] width 13 height 13
click at [15, 137] on div at bounding box center [13, 135] width 6 height 6
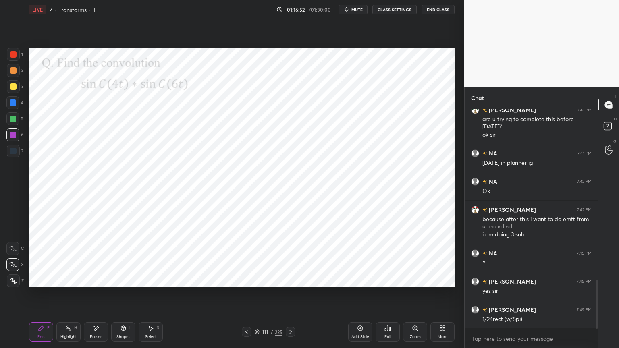
click at [10, 105] on div at bounding box center [13, 103] width 6 height 6
click at [16, 271] on div at bounding box center [12, 264] width 13 height 13
click at [15, 283] on icon at bounding box center [13, 281] width 6 height 5
click at [256, 297] on icon at bounding box center [257, 331] width 4 height 2
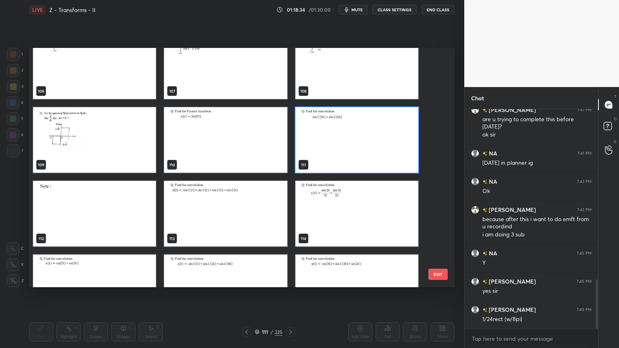
scroll to position [2601, 0]
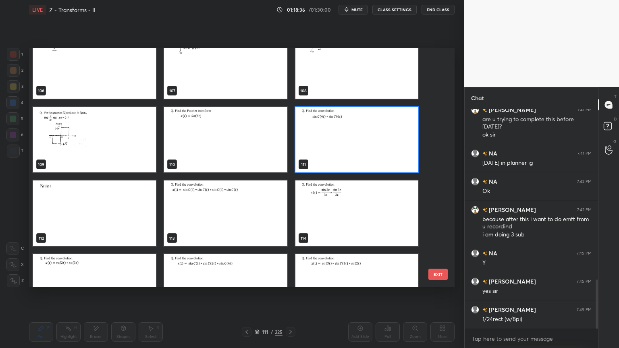
click at [112, 221] on img "grid" at bounding box center [94, 214] width 123 height 66
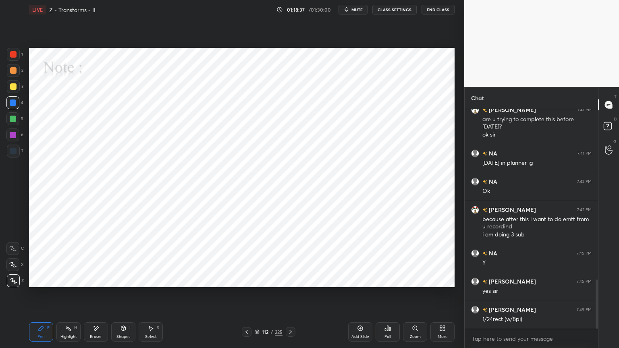
click at [45, 297] on div "Pen P" at bounding box center [41, 332] width 24 height 19
click at [13, 137] on div at bounding box center [13, 135] width 6 height 6
click at [12, 137] on div at bounding box center [13, 135] width 6 height 6
click at [14, 268] on div at bounding box center [12, 264] width 13 height 13
click at [11, 282] on icon at bounding box center [13, 281] width 7 height 6
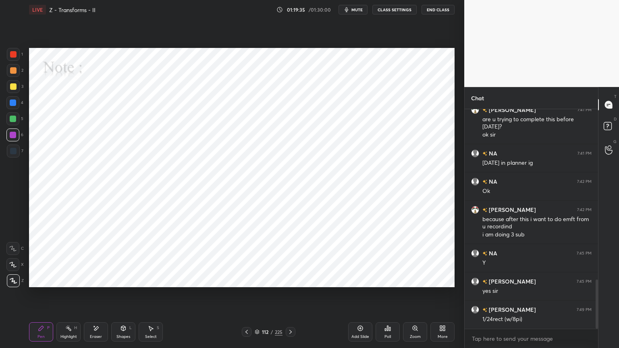
click at [92, 297] on div "Eraser" at bounding box center [96, 332] width 24 height 19
click at [39, 297] on icon at bounding box center [41, 328] width 6 height 6
click at [13, 106] on div at bounding box center [13, 103] width 6 height 6
click at [154, 297] on div "Select S" at bounding box center [151, 332] width 24 height 19
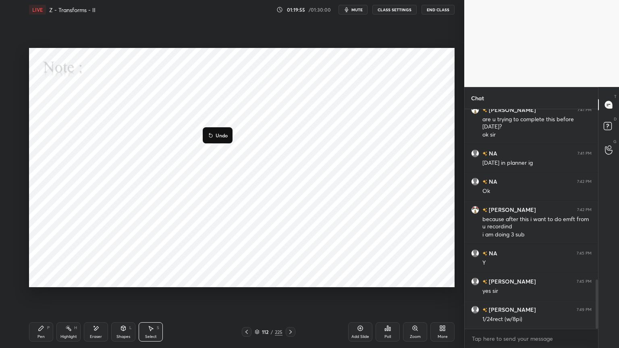
click at [185, 196] on div "0 ° Undo Copy Duplicate Duplicate to new slide Delete" at bounding box center [242, 167] width 426 height 239
click at [40, 297] on div "Pen" at bounding box center [40, 337] width 7 height 4
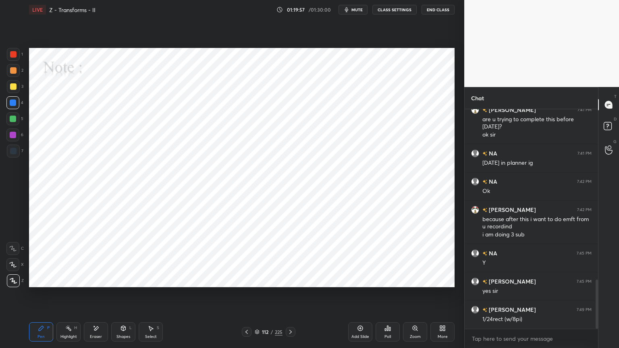
click at [12, 154] on div at bounding box center [13, 151] width 13 height 13
click at [244, 297] on icon at bounding box center [247, 332] width 6 height 6
click at [290, 297] on icon at bounding box center [290, 332] width 6 height 6
click at [246, 297] on icon at bounding box center [247, 332] width 6 height 6
click at [291, 297] on icon at bounding box center [290, 332] width 6 height 6
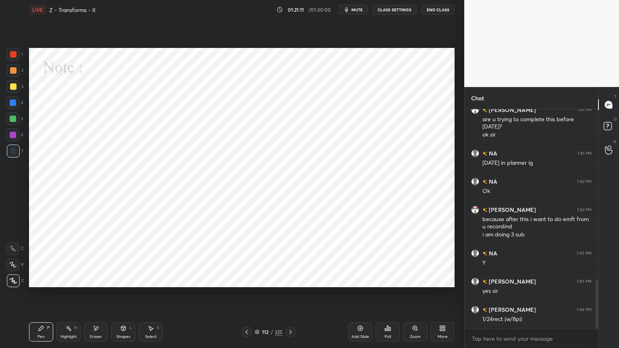
scroll to position [790, 0]
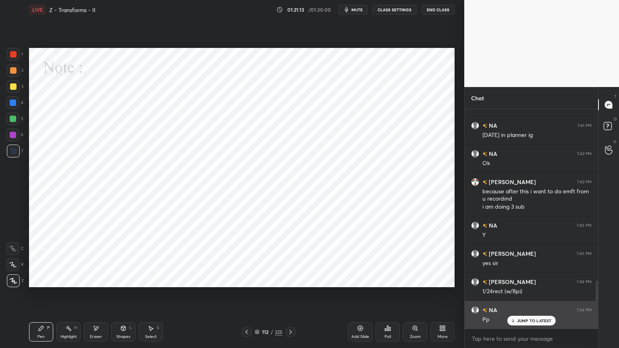
click at [529, 297] on p "JUMP TO LATEST" at bounding box center [534, 320] width 35 height 5
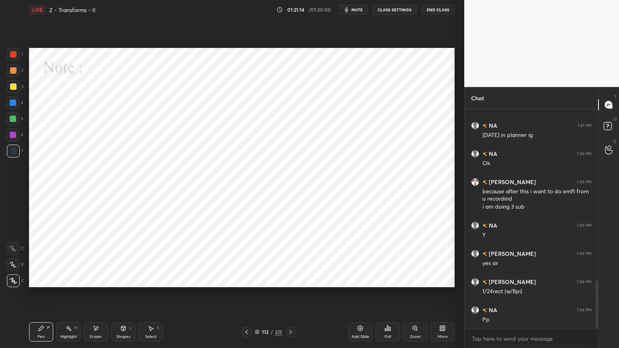
click at [247, 297] on icon at bounding box center [247, 332] width 6 height 6
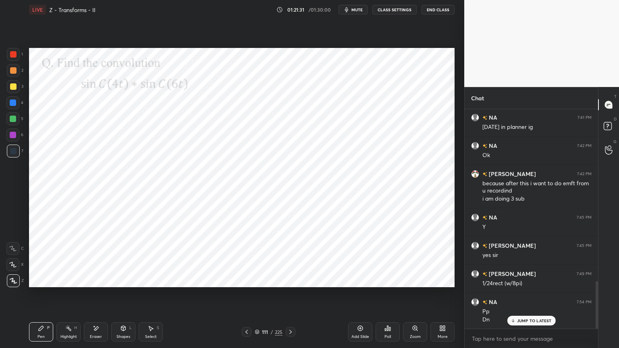
click at [291, 297] on icon at bounding box center [290, 332] width 6 height 6
click at [16, 142] on div "6" at bounding box center [14, 137] width 17 height 16
click at [248, 297] on icon at bounding box center [247, 332] width 6 height 6
click at [69, 297] on div "Highlight" at bounding box center [68, 337] width 17 height 4
click at [247, 297] on icon at bounding box center [247, 332] width 6 height 6
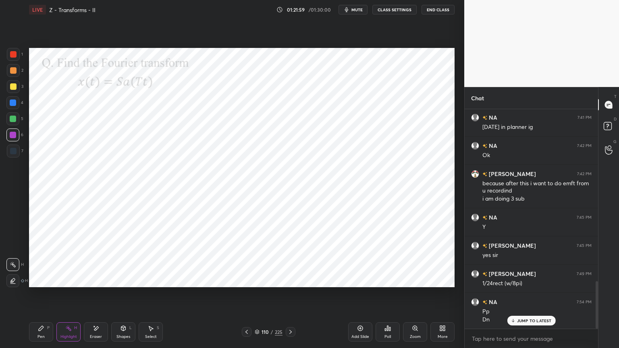
click at [291, 297] on icon at bounding box center [290, 332] width 6 height 6
click at [247, 297] on icon at bounding box center [247, 332] width 6 height 6
click at [355, 297] on div "Add Slide" at bounding box center [360, 332] width 24 height 19
click at [43, 297] on icon at bounding box center [41, 328] width 6 height 6
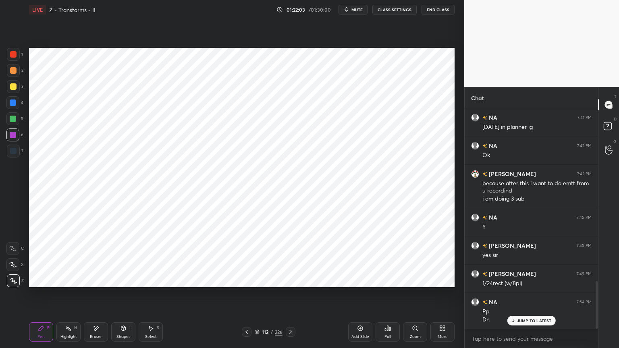
click at [13, 104] on div at bounding box center [13, 103] width 6 height 6
click at [247, 297] on icon at bounding box center [247, 332] width 2 height 4
click at [293, 297] on icon at bounding box center [290, 332] width 6 height 6
click at [246, 297] on icon at bounding box center [247, 332] width 6 height 6
click at [290, 297] on icon at bounding box center [290, 332] width 6 height 6
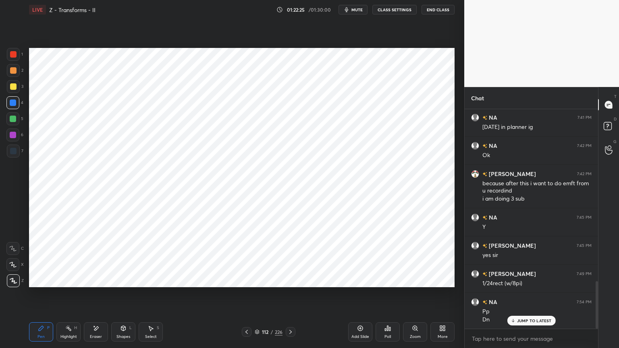
click at [14, 135] on div at bounding box center [13, 135] width 6 height 6
click at [11, 266] on icon at bounding box center [12, 265] width 7 height 6
click at [94, 297] on div "Eraser" at bounding box center [96, 332] width 24 height 19
click at [41, 297] on div "Pen" at bounding box center [40, 337] width 7 height 4
click at [92, 297] on div "Eraser" at bounding box center [96, 337] width 12 height 4
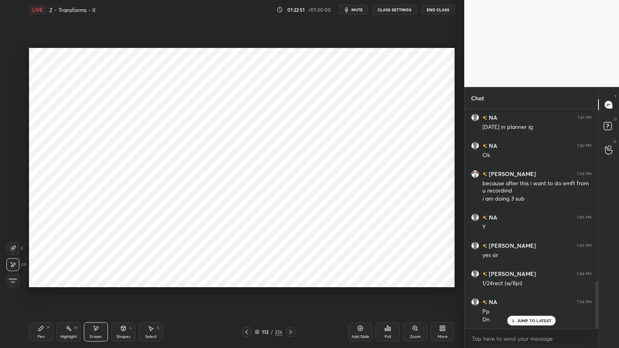
click at [43, 297] on div "Pen" at bounding box center [40, 337] width 7 height 4
click at [14, 108] on div at bounding box center [12, 102] width 13 height 13
click at [15, 284] on div at bounding box center [13, 281] width 13 height 13
click at [69, 297] on div "Highlight H" at bounding box center [68, 332] width 24 height 19
click at [40, 297] on icon at bounding box center [41, 328] width 5 height 5
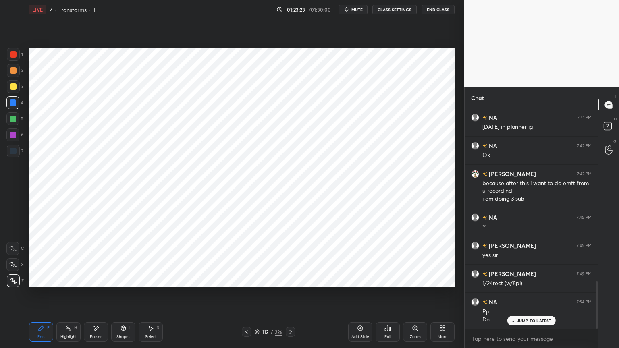
click at [11, 136] on div at bounding box center [13, 135] width 6 height 6
click at [102, 297] on div "Eraser" at bounding box center [96, 337] width 12 height 4
click at [40, 297] on div "Pen P" at bounding box center [41, 332] width 24 height 19
click at [13, 151] on div at bounding box center [13, 151] width 6 height 6
click at [94, 297] on icon at bounding box center [96, 328] width 6 height 7
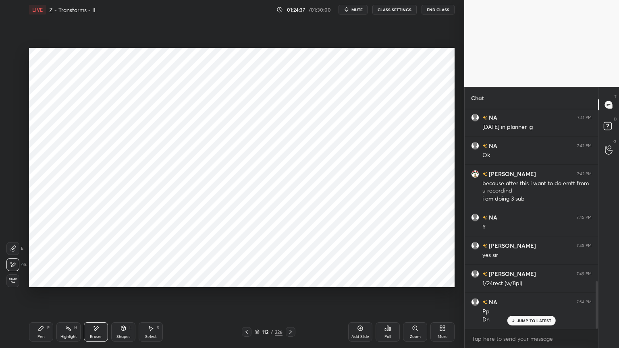
click at [30, 297] on div "Pen P" at bounding box center [41, 332] width 24 height 19
click at [13, 135] on div at bounding box center [13, 135] width 6 height 6
click at [98, 297] on div "Eraser" at bounding box center [96, 337] width 12 height 4
click at [37, 297] on div "Pen" at bounding box center [40, 337] width 7 height 4
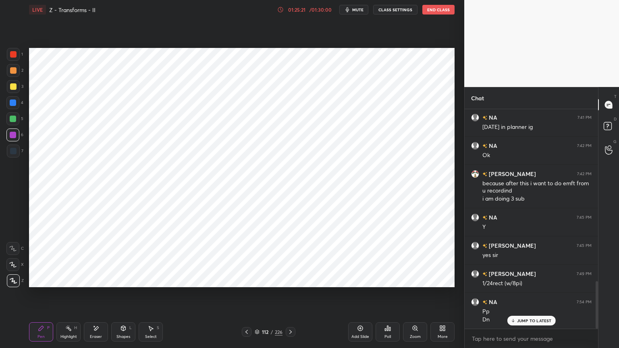
click at [86, 297] on div "Eraser" at bounding box center [96, 332] width 24 height 19
click at [72, 297] on div "Highlight H" at bounding box center [68, 332] width 24 height 19
click at [40, 297] on div "Pen" at bounding box center [40, 337] width 7 height 4
click at [14, 152] on div at bounding box center [13, 151] width 6 height 6
click at [127, 297] on div "Shapes" at bounding box center [124, 337] width 14 height 4
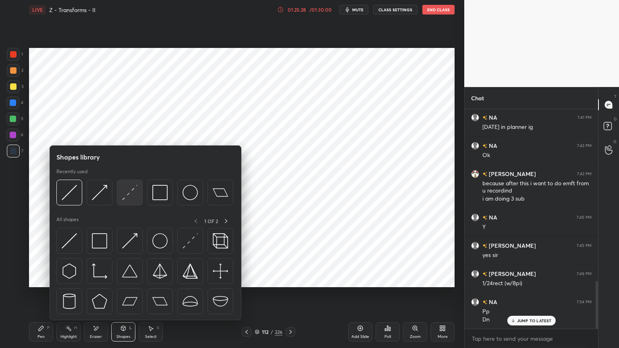
click at [127, 192] on img at bounding box center [129, 192] width 15 height 15
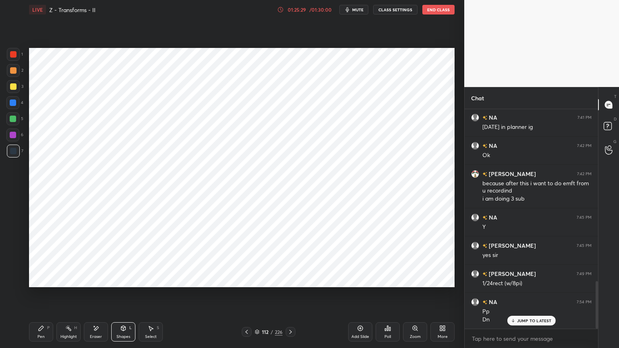
click at [39, 297] on div "Pen" at bounding box center [40, 337] width 7 height 4
click at [289, 297] on icon at bounding box center [290, 332] width 6 height 6
click at [73, 297] on div "Highlight H" at bounding box center [68, 332] width 24 height 19
click at [97, 297] on div "Eraser" at bounding box center [96, 332] width 24 height 19
click at [46, 297] on div "Pen P" at bounding box center [41, 332] width 24 height 19
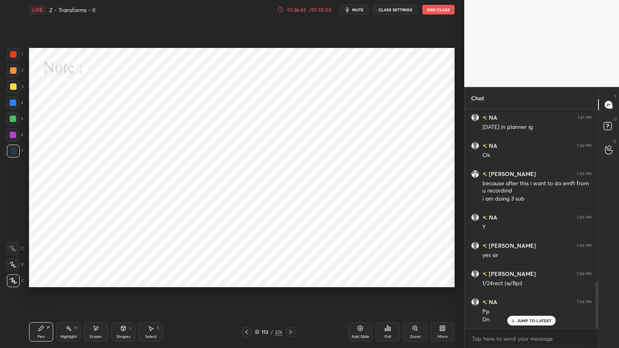
click at [11, 135] on div at bounding box center [13, 135] width 6 height 6
click at [291, 297] on icon at bounding box center [290, 332] width 6 height 6
click at [68, 297] on div "Highlight H" at bounding box center [68, 332] width 24 height 19
click at [35, 297] on div "Pen P" at bounding box center [41, 332] width 24 height 19
click at [10, 106] on div at bounding box center [12, 102] width 13 height 13
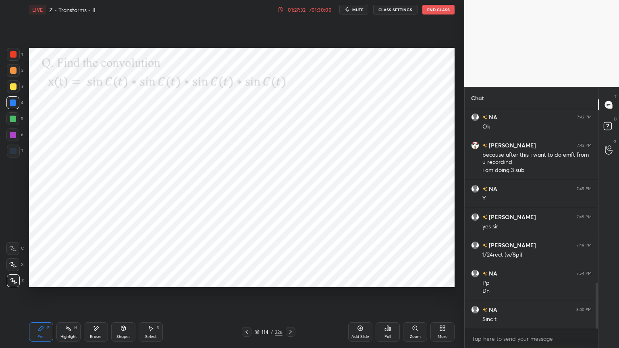
scroll to position [855, 0]
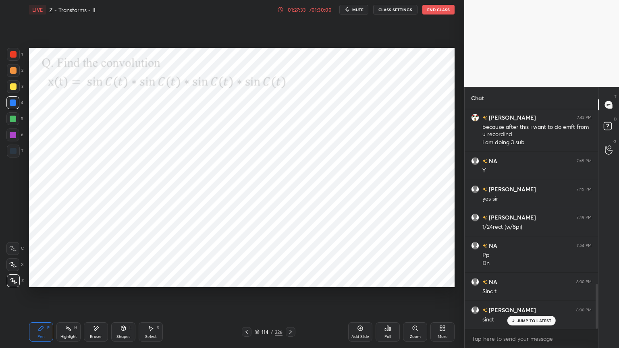
click at [13, 137] on div at bounding box center [13, 135] width 6 height 6
click at [125, 297] on icon at bounding box center [123, 328] width 4 height 5
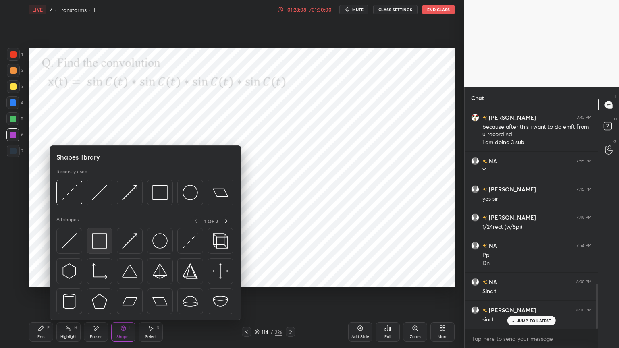
click at [102, 244] on img at bounding box center [99, 240] width 15 height 15
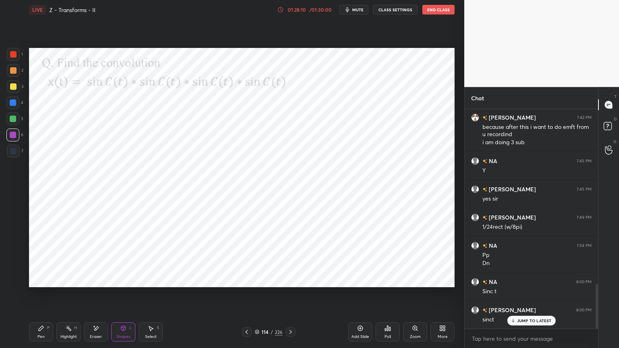
click at [35, 297] on div "Pen P" at bounding box center [41, 332] width 24 height 19
click at [12, 107] on div at bounding box center [12, 102] width 13 height 13
click at [360, 297] on div "Add Slide" at bounding box center [360, 332] width 24 height 19
click at [14, 135] on div at bounding box center [13, 135] width 6 height 6
click at [12, 105] on div at bounding box center [13, 103] width 6 height 6
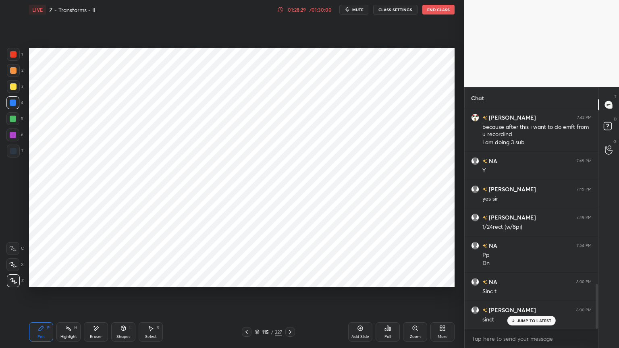
click at [11, 278] on icon at bounding box center [13, 281] width 7 height 6
click at [13, 135] on div at bounding box center [13, 135] width 6 height 6
click at [13, 105] on div at bounding box center [13, 103] width 6 height 6
click at [12, 150] on div at bounding box center [13, 151] width 6 height 6
click at [15, 104] on div at bounding box center [13, 103] width 6 height 6
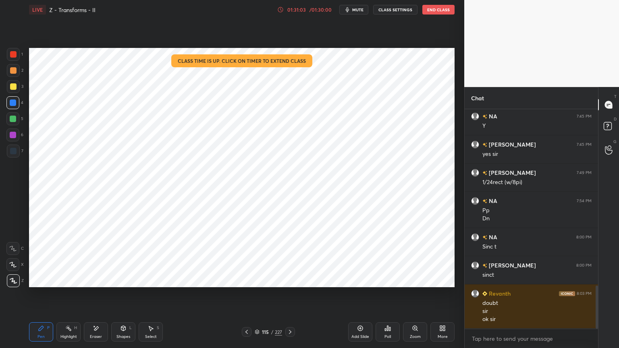
scroll to position [927, 0]
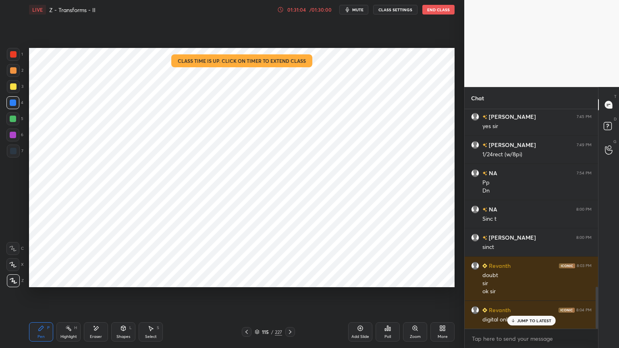
click at [529, 297] on p "JUMP TO LATEST" at bounding box center [534, 320] width 35 height 5
click at [436, 12] on button "End Class" at bounding box center [439, 10] width 32 height 10
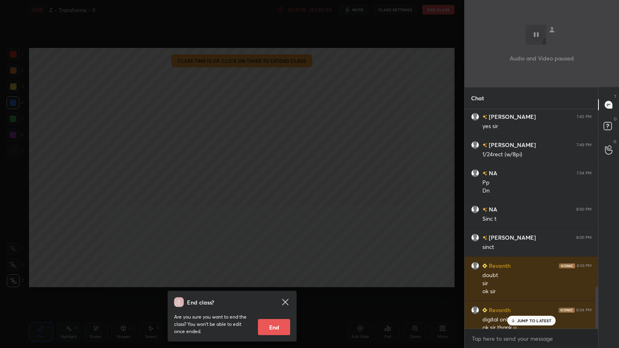
scroll to position [935, 0]
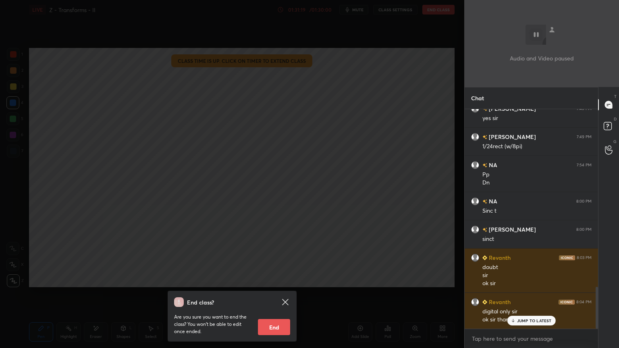
click at [278, 297] on button "End" at bounding box center [274, 327] width 32 height 16
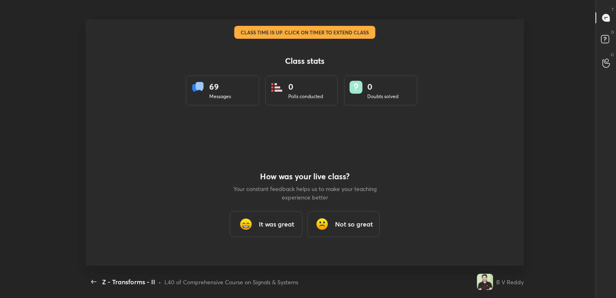
scroll to position [40070, 39707]
type textarea "x"
